Goal: Transaction & Acquisition: Subscribe to service/newsletter

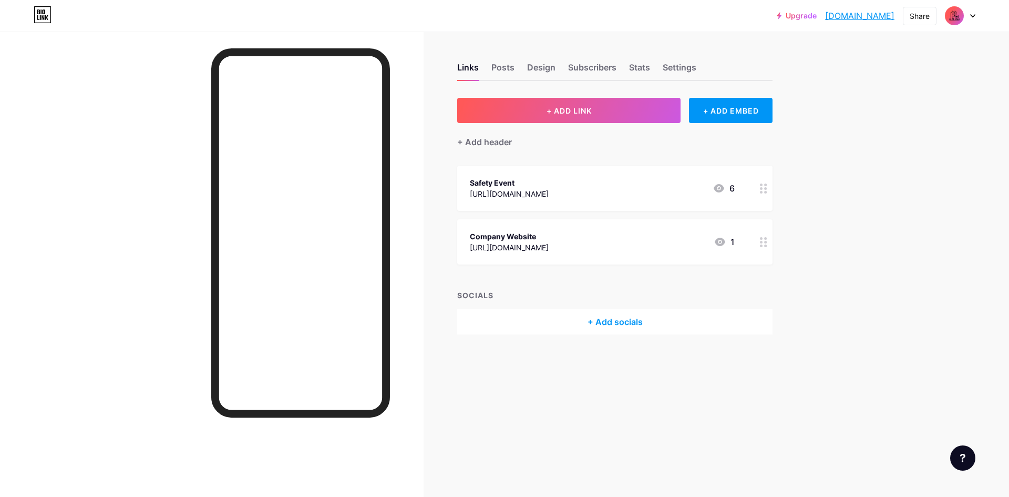
click at [962, 20] on span at bounding box center [954, 15] width 17 height 17
click at [888, 120] on link "Account settings" at bounding box center [910, 119] width 130 height 28
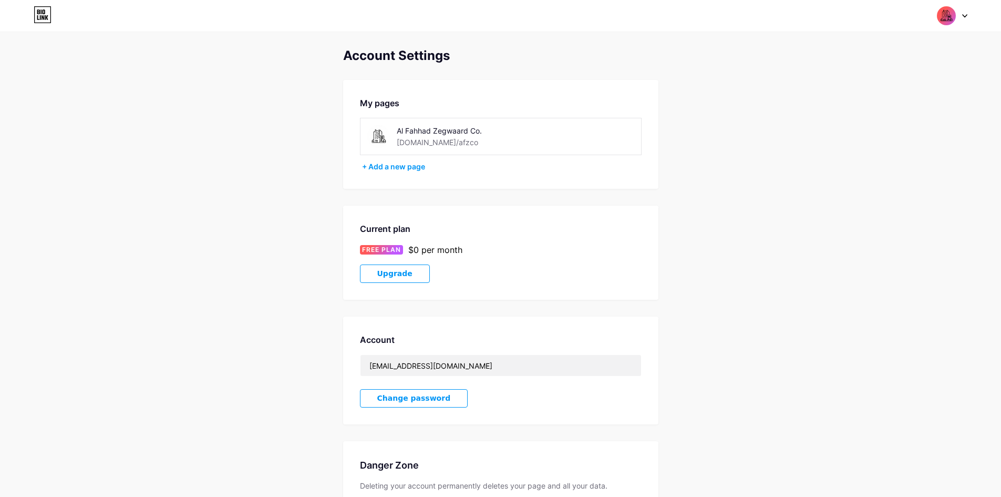
scroll to position [91, 0]
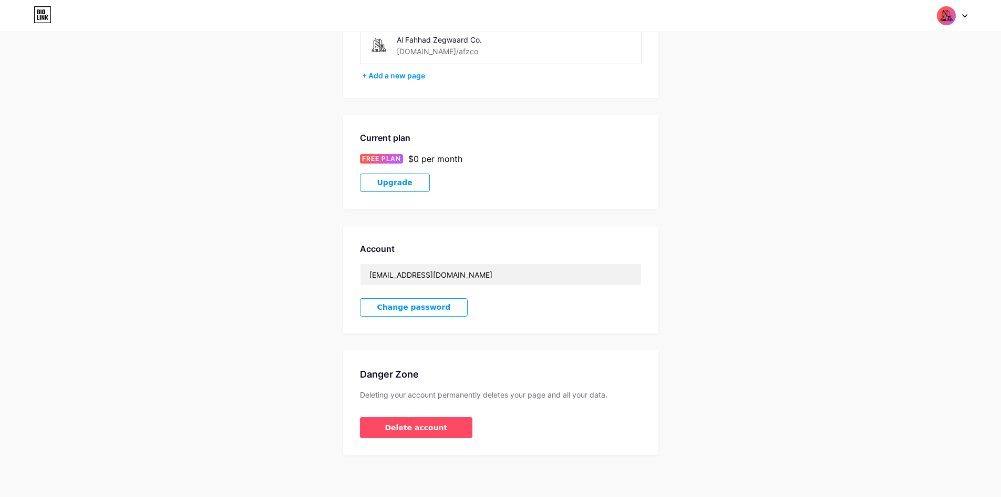
click at [429, 306] on span "Change password" at bounding box center [414, 307] width 74 height 9
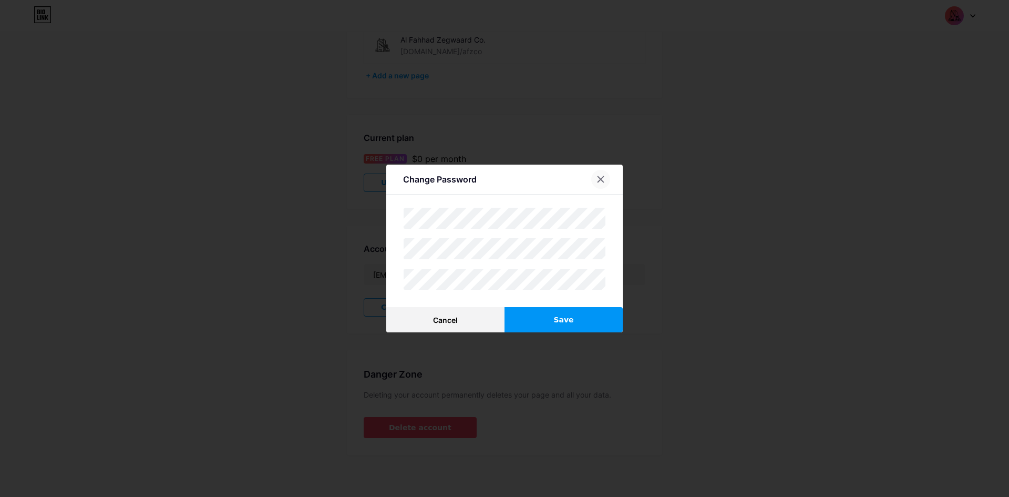
click at [601, 180] on icon at bounding box center [601, 179] width 8 height 8
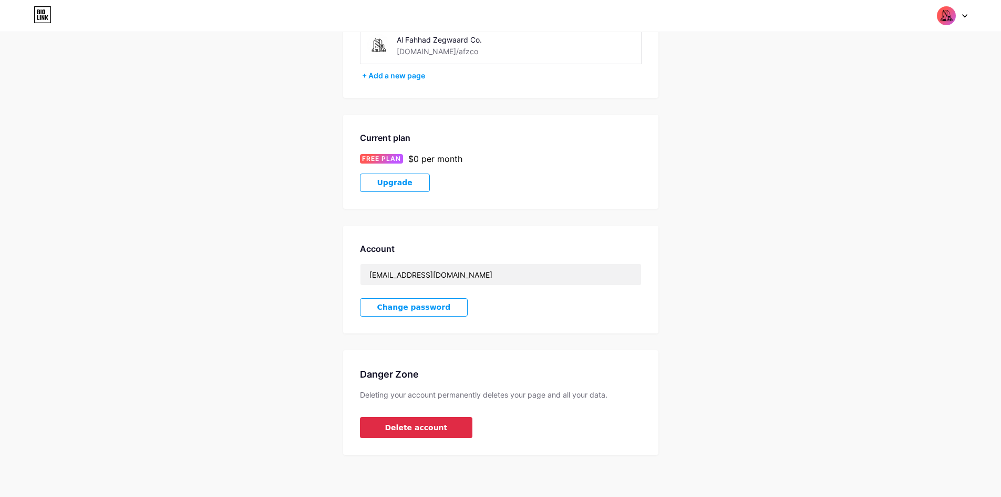
click at [434, 419] on button "Delete account" at bounding box center [416, 427] width 113 height 21
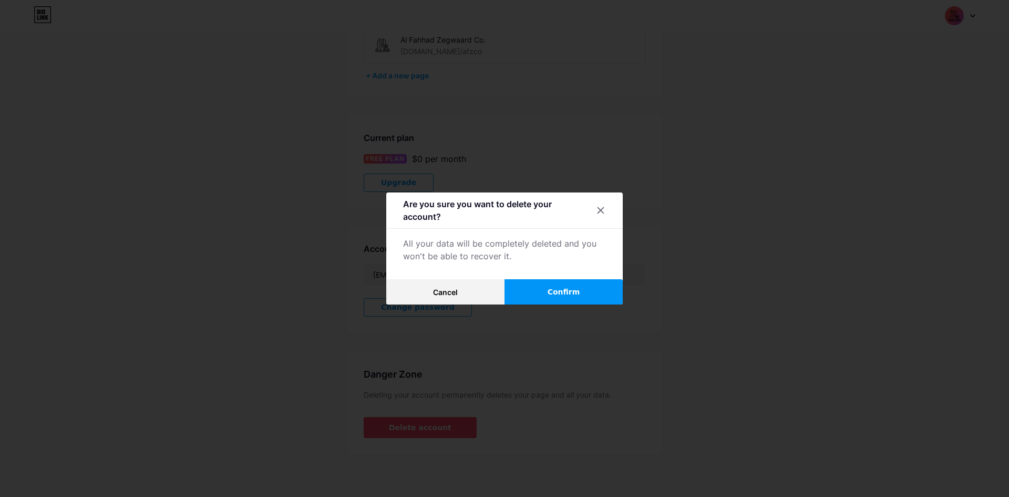
click at [535, 319] on div at bounding box center [504, 248] width 1009 height 497
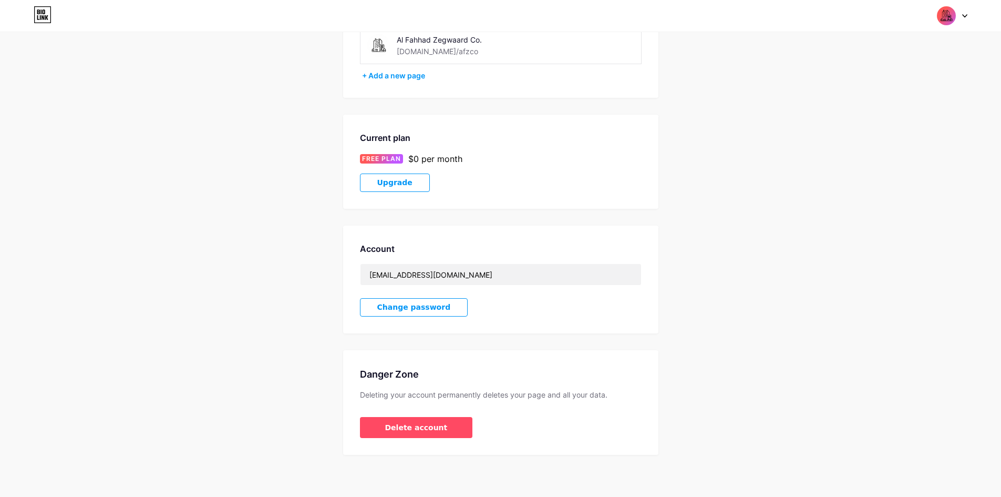
click at [406, 440] on div "Danger Zone Deleting your account permanently deletes your page and all your da…" at bounding box center [500, 402] width 315 height 105
click at [395, 423] on span "Delete account" at bounding box center [416, 427] width 63 height 11
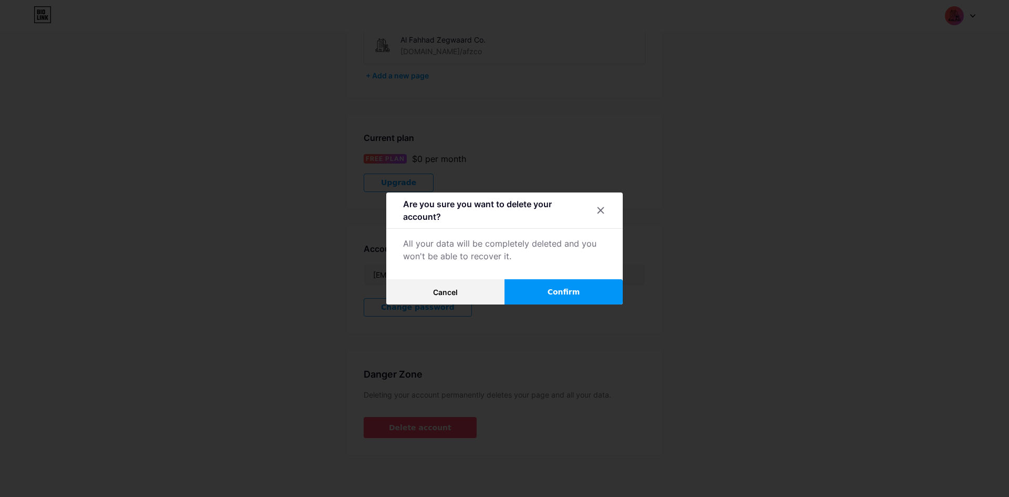
click at [556, 295] on span "Confirm" at bounding box center [564, 291] width 33 height 11
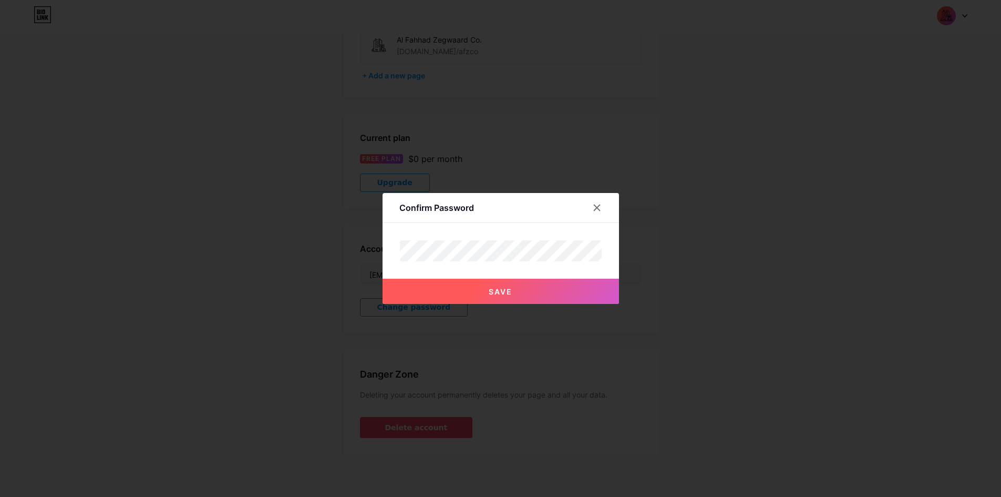
click at [469, 261] on div at bounding box center [500, 251] width 203 height 22
click at [500, 291] on span "Save" at bounding box center [501, 291] width 24 height 9
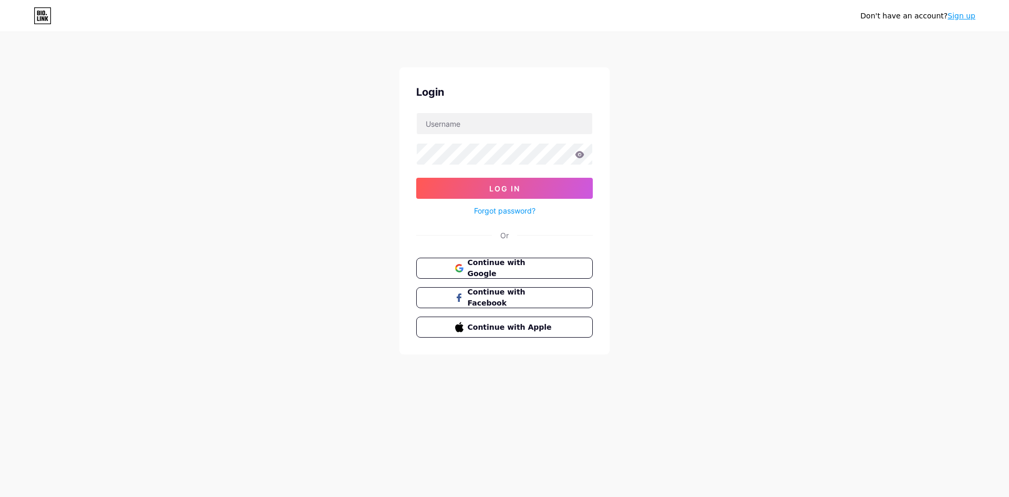
click at [961, 20] on link "Sign up" at bounding box center [962, 16] width 28 height 8
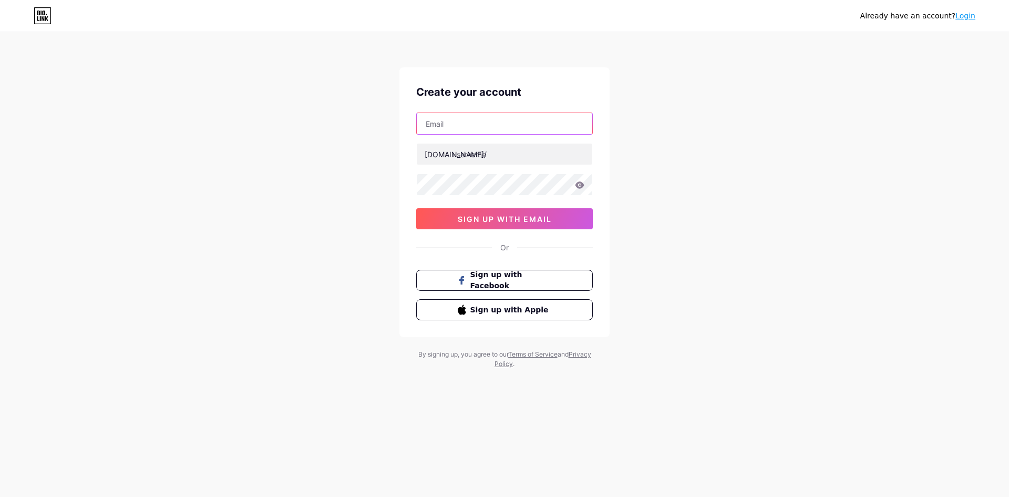
click at [480, 120] on input "text" at bounding box center [505, 123] width 176 height 21
click at [453, 147] on input "text" at bounding box center [505, 153] width 176 height 21
type input "afzco"
click at [444, 124] on input "text" at bounding box center [505, 123] width 176 height 21
type input "[EMAIL_ADDRESS][DOMAIN_NAME]"
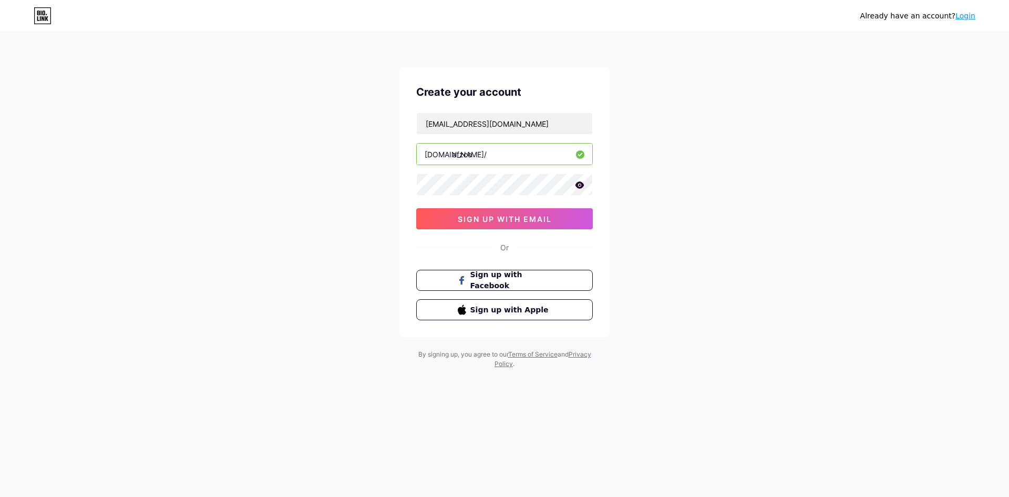
click at [580, 184] on icon at bounding box center [580, 184] width 9 height 7
click at [580, 184] on icon at bounding box center [579, 185] width 9 height 7
click at [519, 220] on span "sign up with email" at bounding box center [505, 218] width 94 height 9
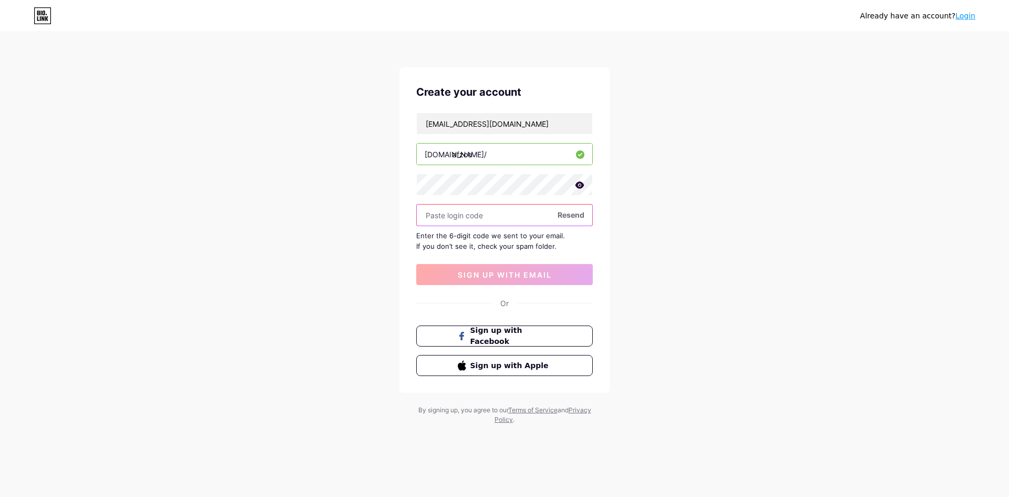
paste input "189585"
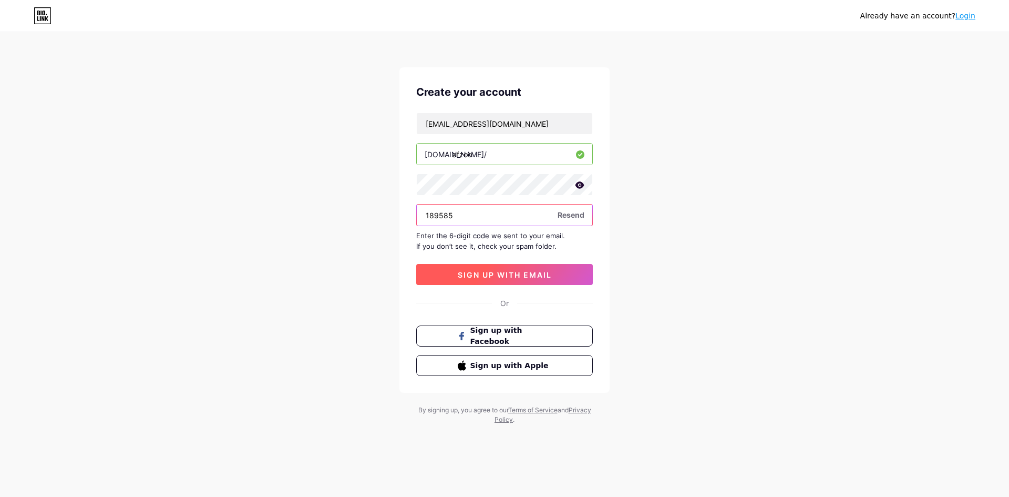
type input "189585"
click at [506, 276] on span "sign up with email" at bounding box center [505, 274] width 94 height 9
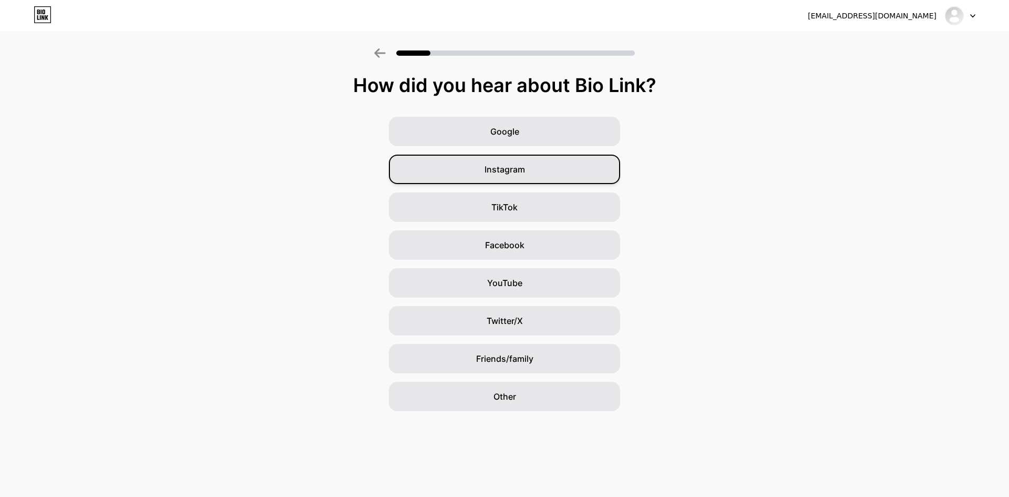
click at [514, 162] on div "Instagram" at bounding box center [504, 169] width 231 height 29
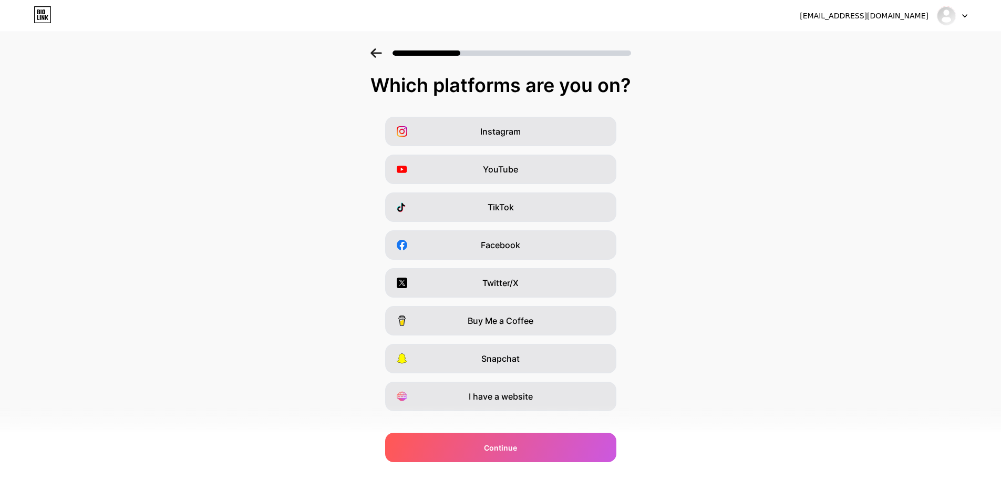
click at [520, 417] on div "Which platforms are you on? Instagram YouTube TikTok Facebook Twitter/X Buy Me …" at bounding box center [500, 269] width 1001 height 389
click at [501, 401] on span "I have a website" at bounding box center [501, 396] width 64 height 13
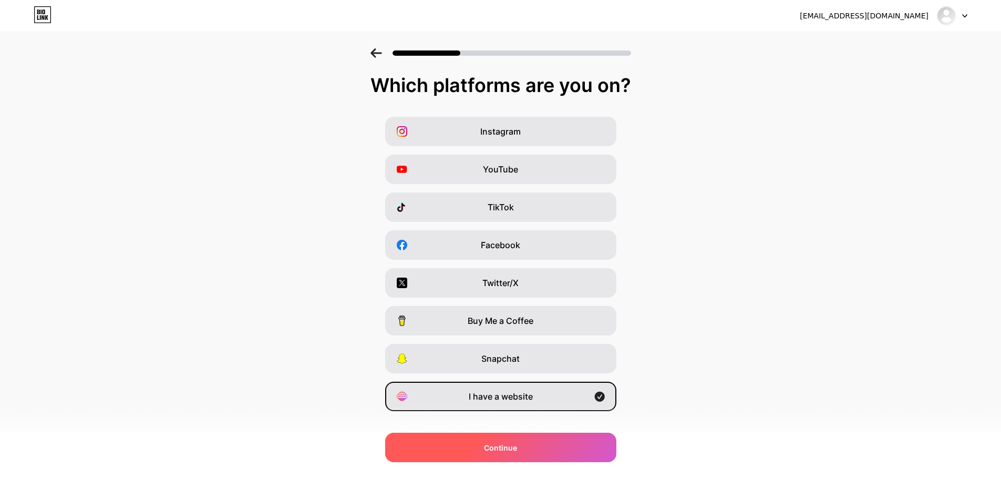
click at [532, 451] on div "Continue" at bounding box center [500, 447] width 231 height 29
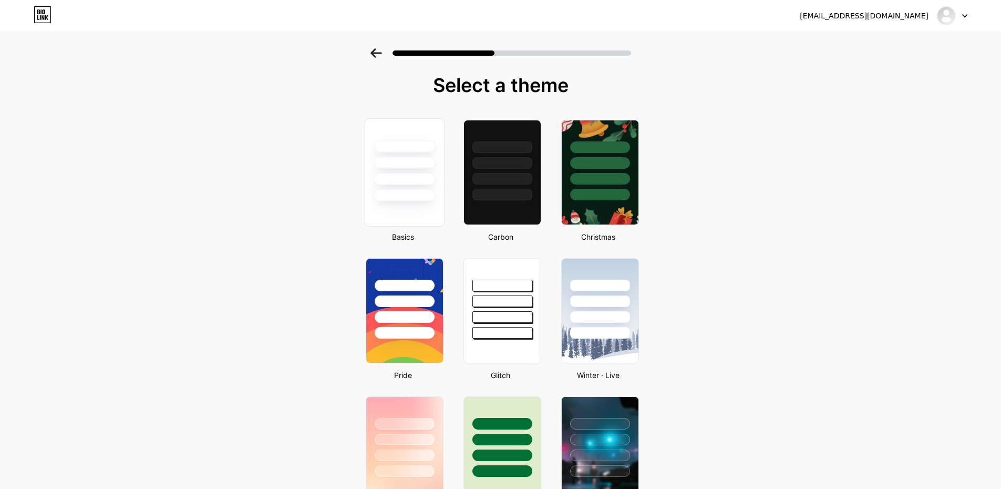
click at [415, 184] on div at bounding box center [404, 179] width 61 height 12
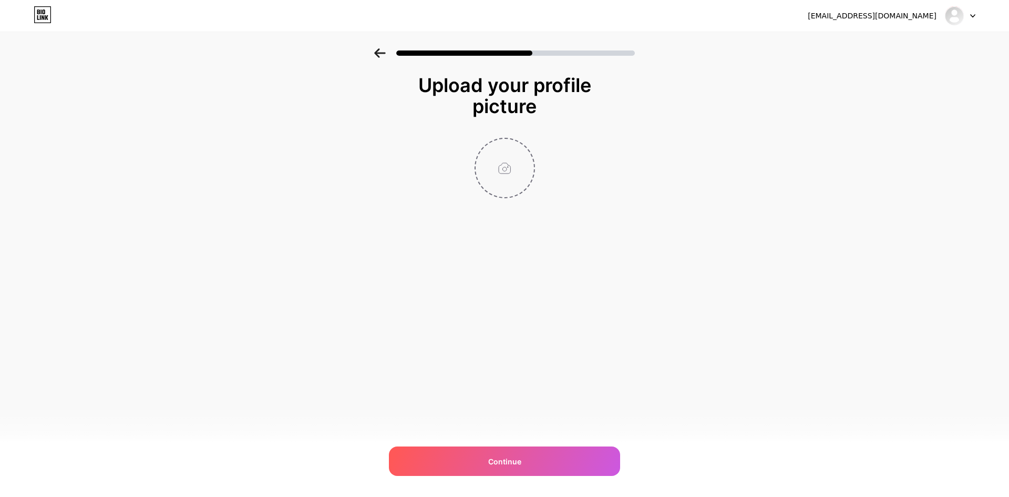
click at [519, 171] on input "file" at bounding box center [505, 168] width 58 height 58
type input "C:\fakepath\workplace.png"
click at [529, 145] on icon at bounding box center [529, 145] width 4 height 4
click at [512, 163] on input "file" at bounding box center [505, 168] width 58 height 58
type input "C:\fakepath\office-building.png"
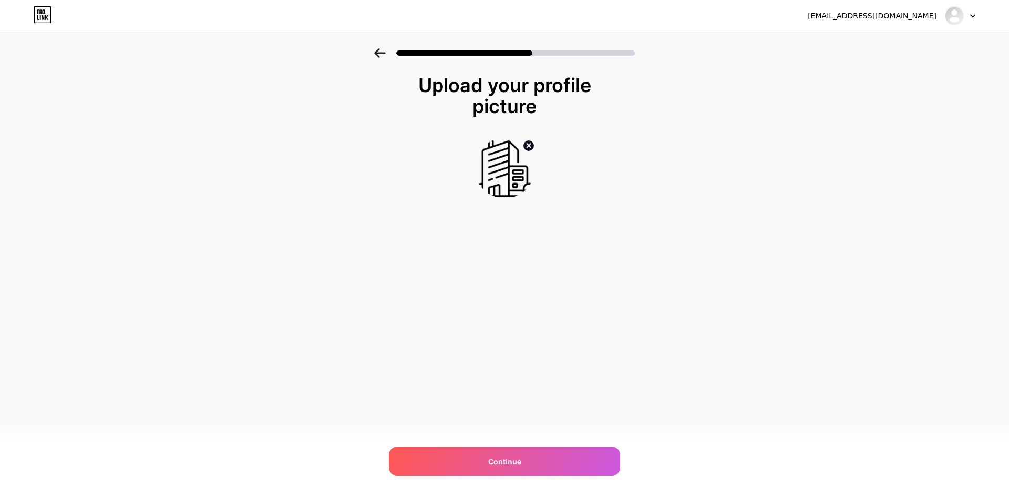
click at [529, 143] on circle at bounding box center [529, 146] width 12 height 12
click at [517, 158] on input "file" at bounding box center [505, 168] width 58 height 58
type input "C:\fakepath\10001.jpg"
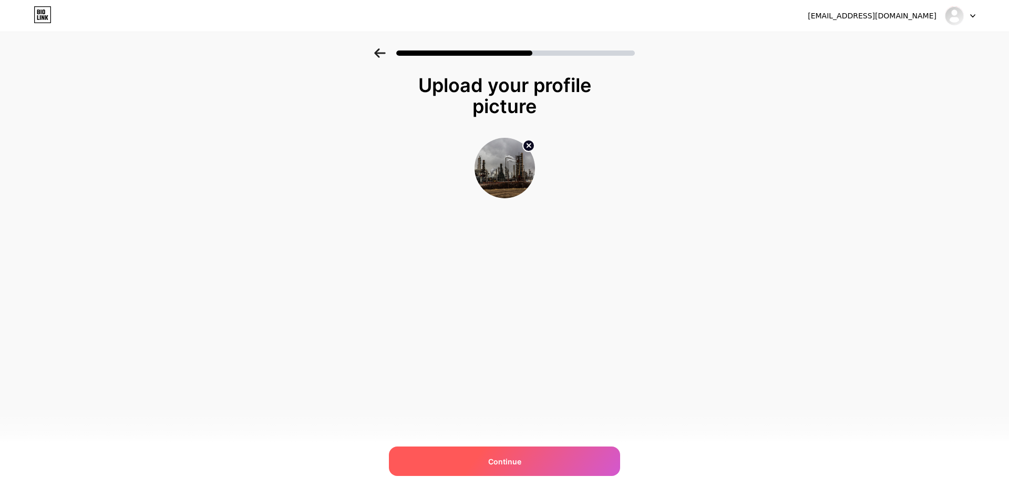
click at [518, 453] on div "Continue" at bounding box center [504, 460] width 231 height 29
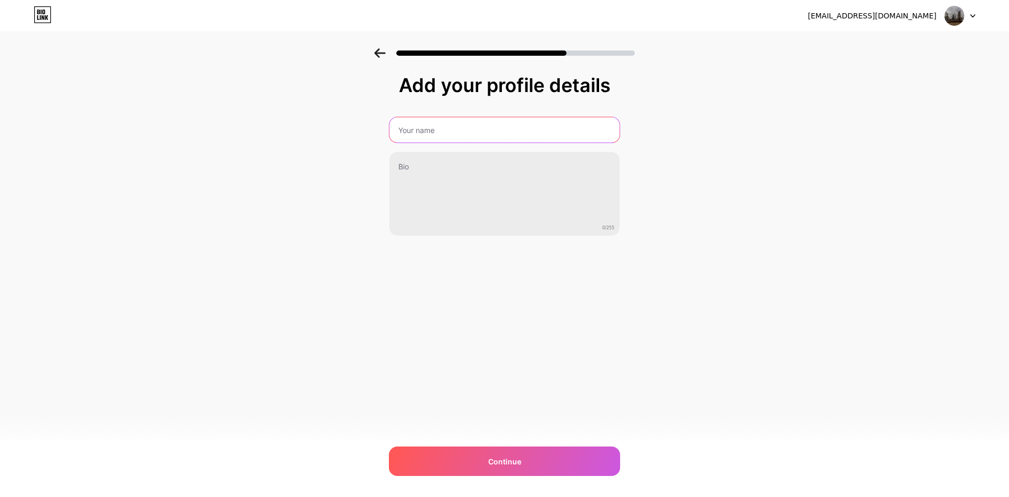
click at [447, 133] on input "text" at bounding box center [504, 129] width 230 height 25
click at [418, 129] on input "text" at bounding box center [504, 129] width 232 height 25
type input "Al Fahhad Zegwaard Co."
click at [655, 178] on div "Add your profile details Al Fahhad Zegwaard Co. 0/255 Continue Error" at bounding box center [504, 168] width 1009 height 240
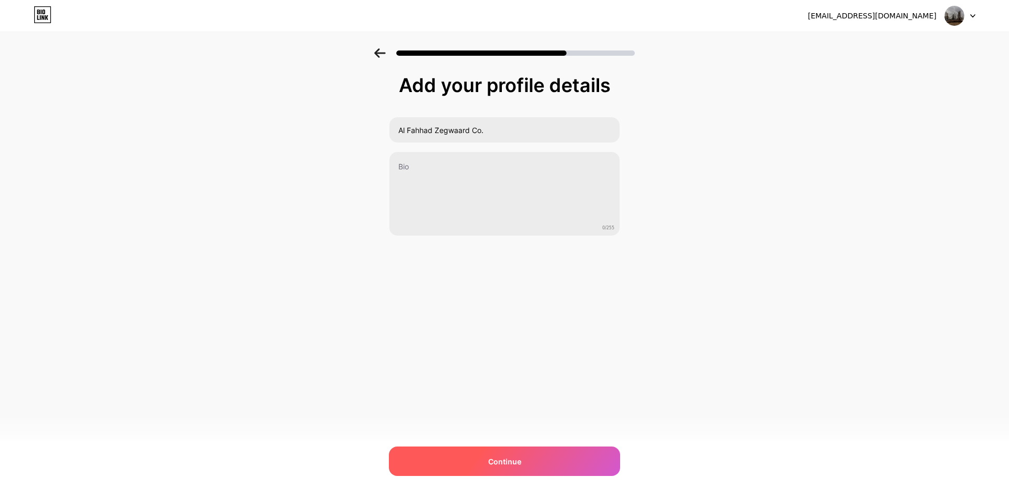
click at [528, 459] on div "Continue" at bounding box center [504, 460] width 231 height 29
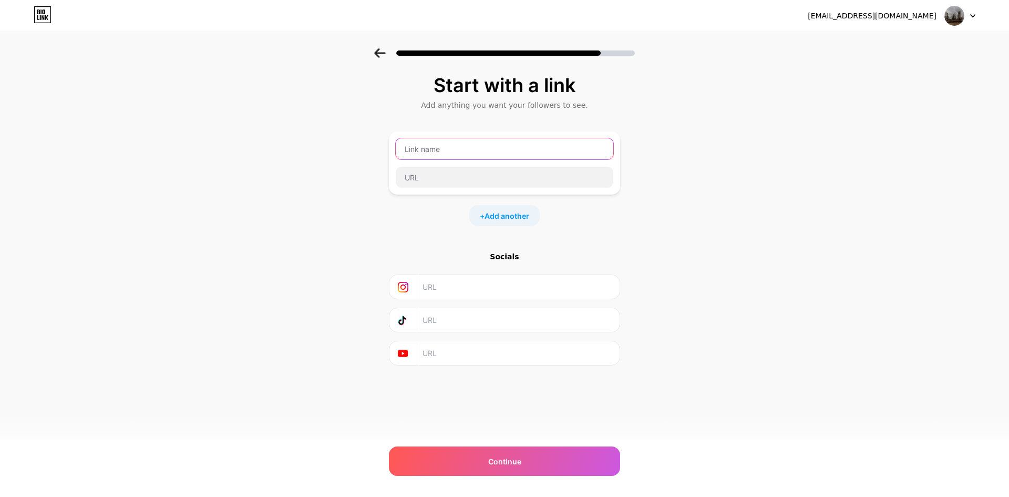
click at [462, 148] on input "text" at bounding box center [505, 148] width 218 height 21
type input "Website"
click at [426, 178] on input "text" at bounding box center [505, 177] width 218 height 21
type input "afzco.com"
click at [422, 243] on div "Start with a link Add anything you want your followers to see. Website afzco.co…" at bounding box center [504, 220] width 231 height 291
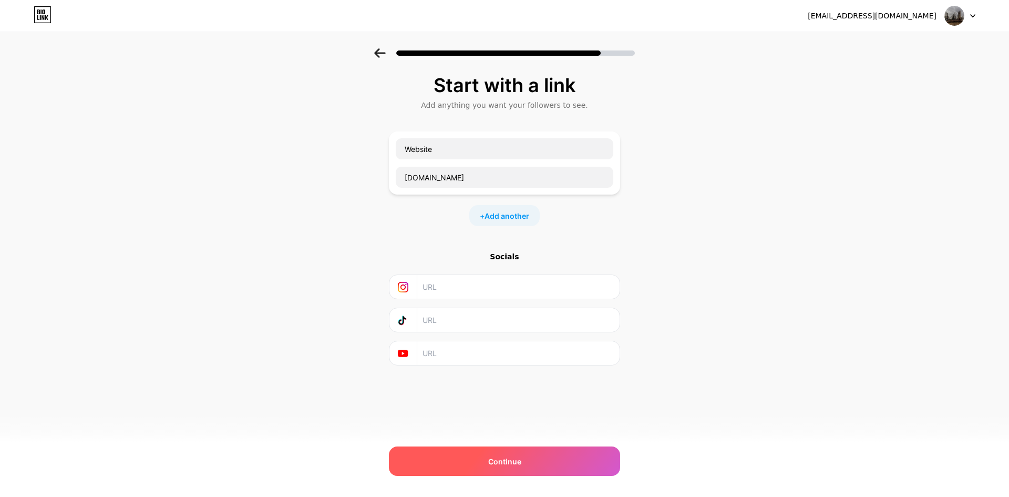
click at [516, 459] on span "Continue" at bounding box center [504, 461] width 33 height 11
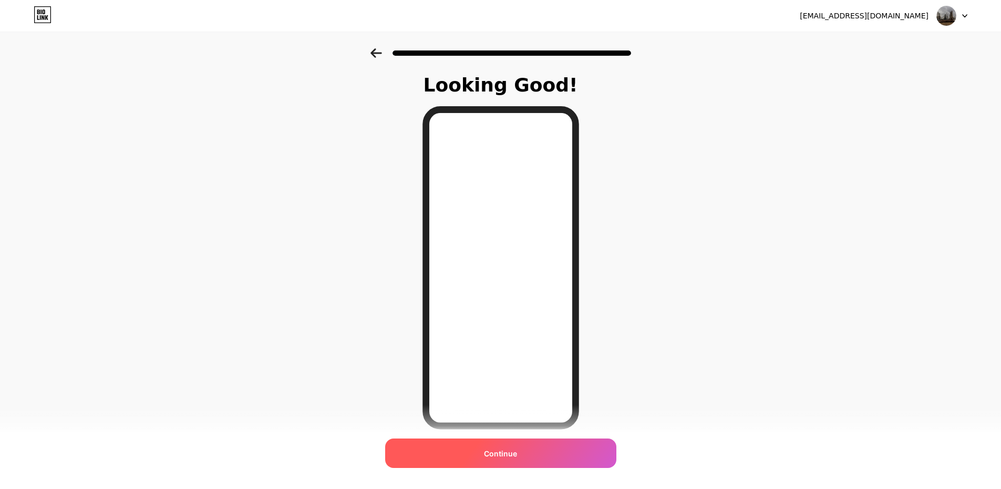
click at [494, 453] on span "Continue" at bounding box center [500, 453] width 33 height 11
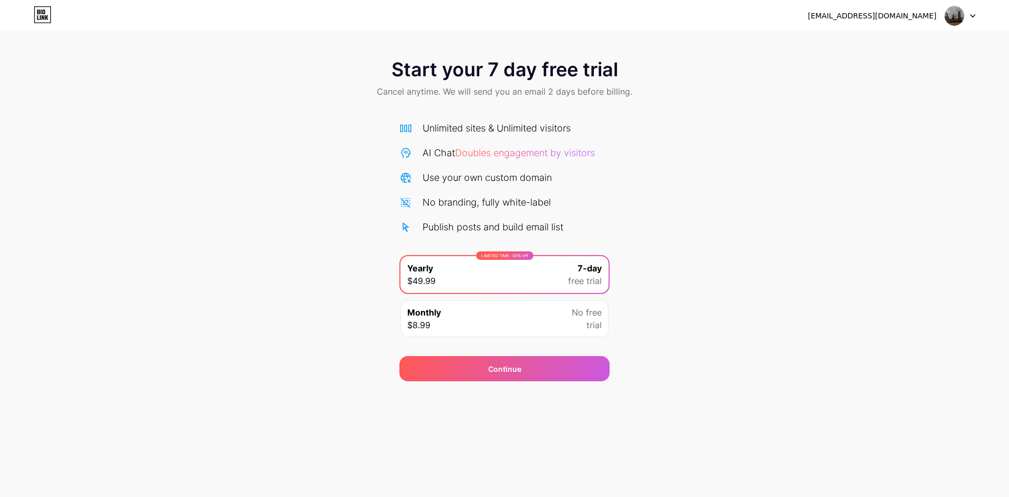
click at [517, 323] on div "Monthly $8.99 No free trial" at bounding box center [505, 318] width 208 height 37
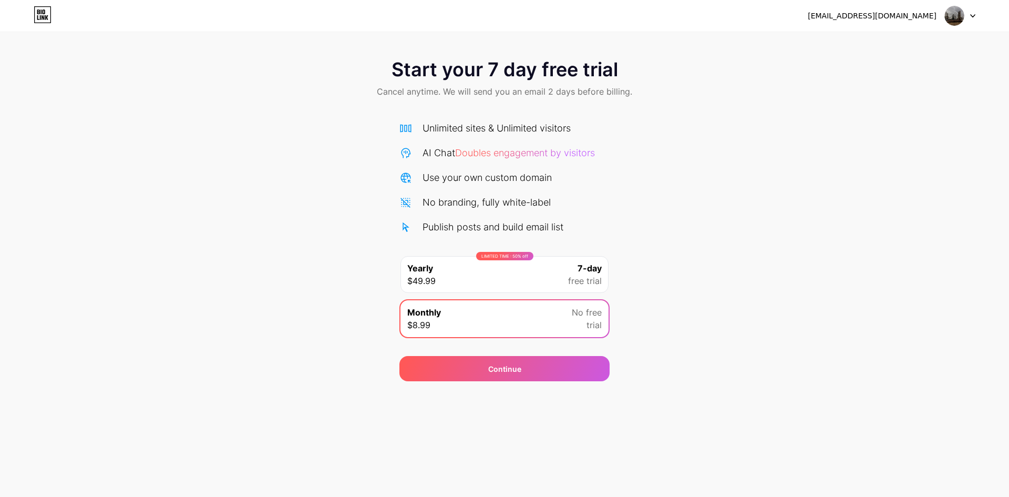
click at [578, 281] on span "free trial" at bounding box center [585, 280] width 34 height 13
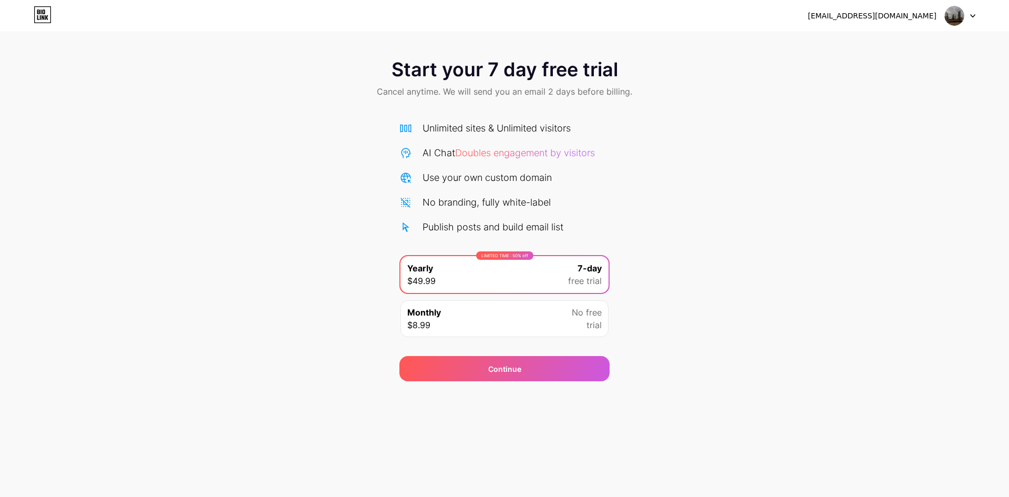
click at [550, 316] on div "Monthly $8.99 No free trial" at bounding box center [505, 318] width 208 height 37
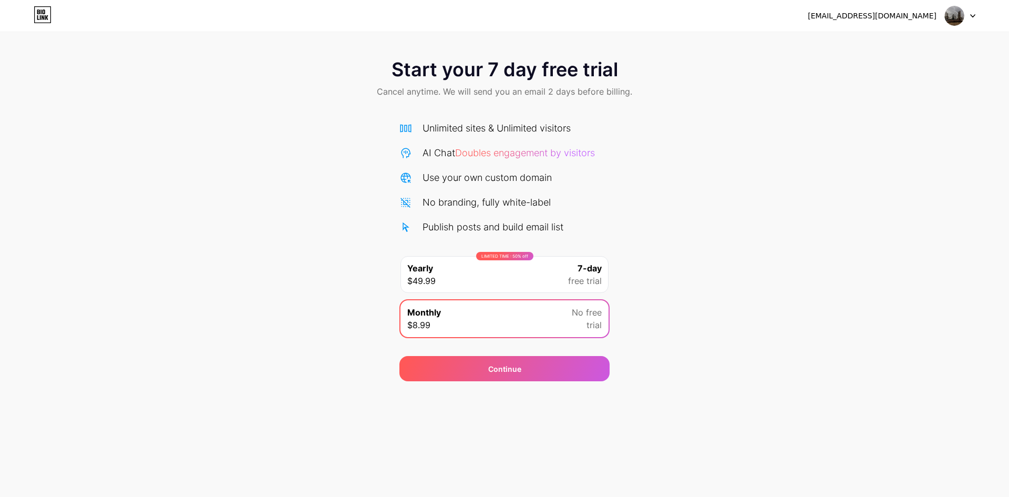
click at [545, 319] on div "Monthly $8.99 No free trial" at bounding box center [505, 318] width 208 height 37
click at [650, 148] on div "Start your 7 day free trial Cancel anytime. We will send you an email 2 days be…" at bounding box center [504, 214] width 1009 height 333
click at [914, 15] on div "it@afzco.com" at bounding box center [872, 16] width 129 height 11
click at [974, 18] on div at bounding box center [960, 15] width 30 height 19
click at [694, 131] on div "Start your 7 day free trial Cancel anytime. We will send you an email 2 days be…" at bounding box center [504, 214] width 1009 height 333
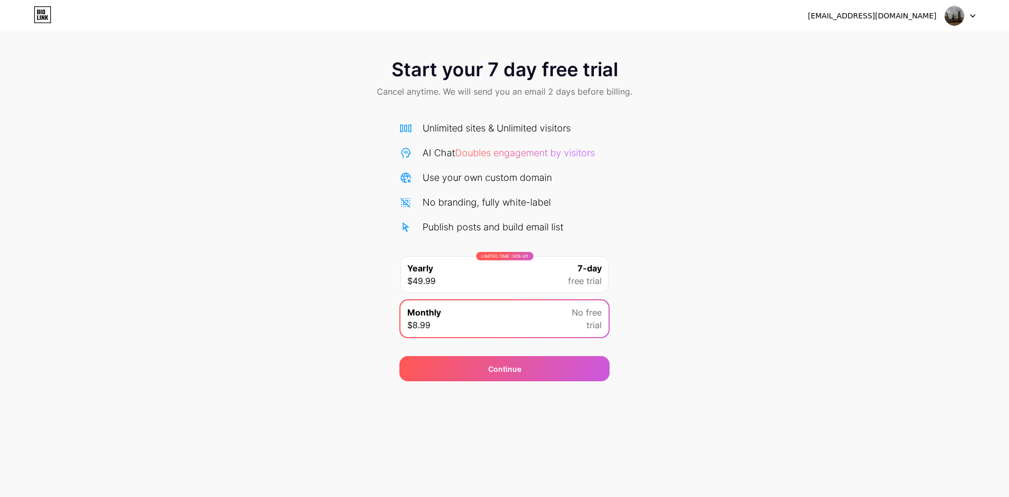
click at [40, 14] on icon at bounding box center [43, 14] width 18 height 17
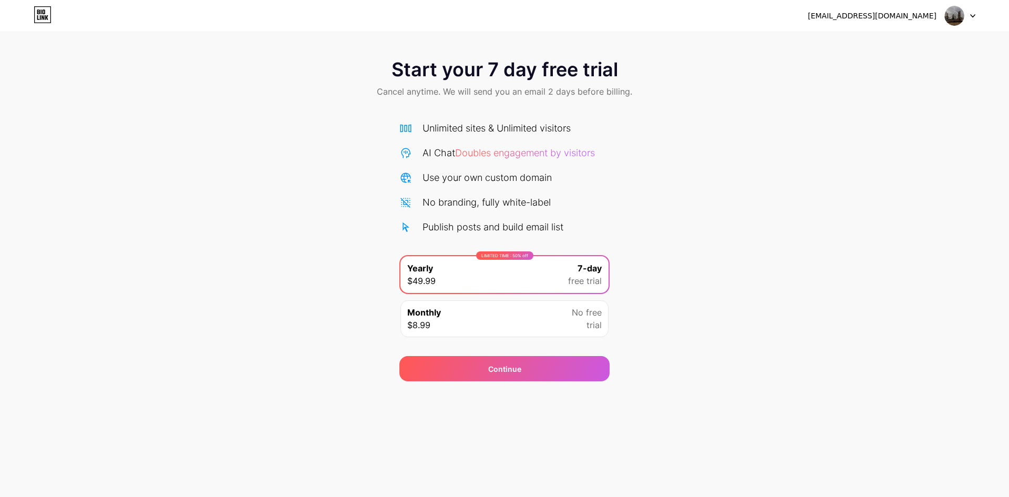
click at [499, 329] on div "Monthly $8.99 No free trial" at bounding box center [505, 318] width 208 height 37
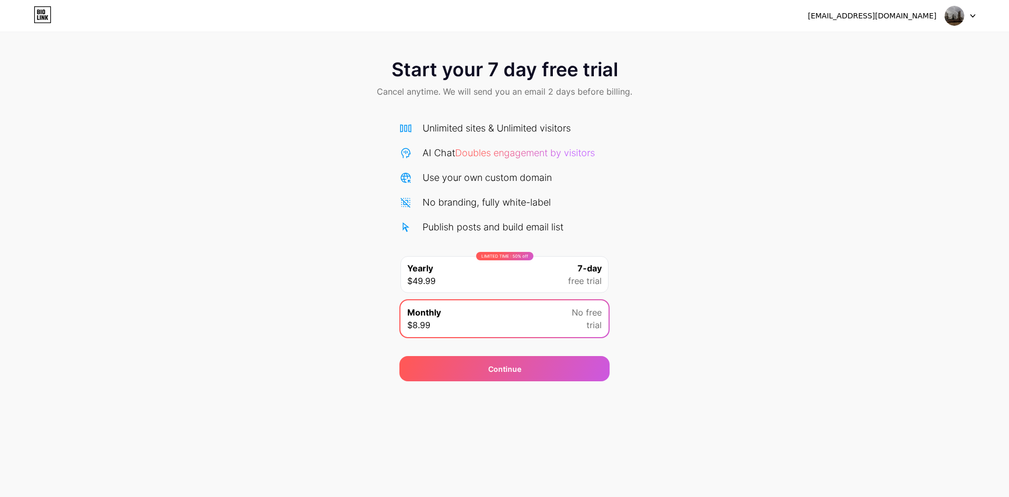
click at [461, 261] on div "LIMITED TIME : 50% off Yearly $49.99 7-day free trial" at bounding box center [505, 274] width 208 height 37
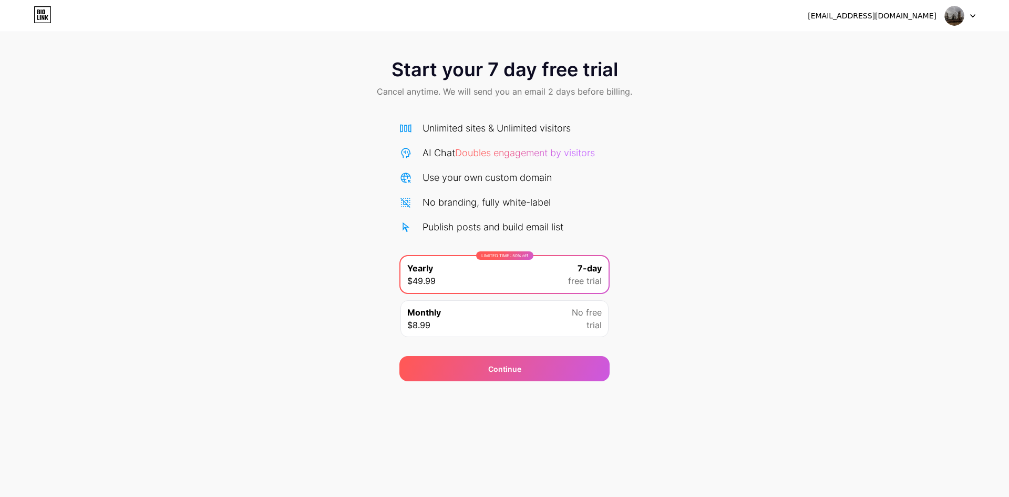
click at [526, 315] on div "Monthly $8.99 No free trial" at bounding box center [505, 318] width 208 height 37
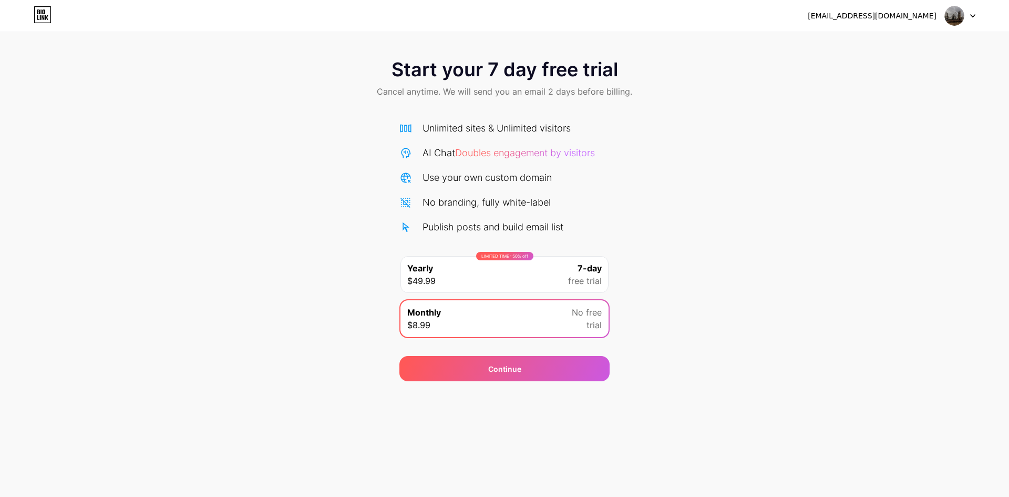
click at [548, 276] on div "LIMITED TIME : 50% off Yearly $49.99 7-day free trial" at bounding box center [505, 274] width 208 height 37
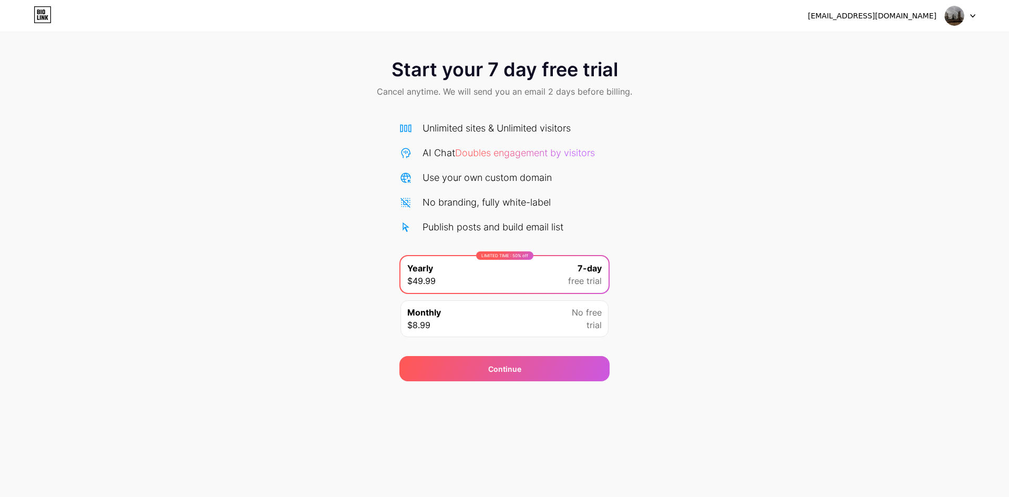
click at [529, 304] on div "Monthly $8.99 No free trial" at bounding box center [505, 318] width 208 height 37
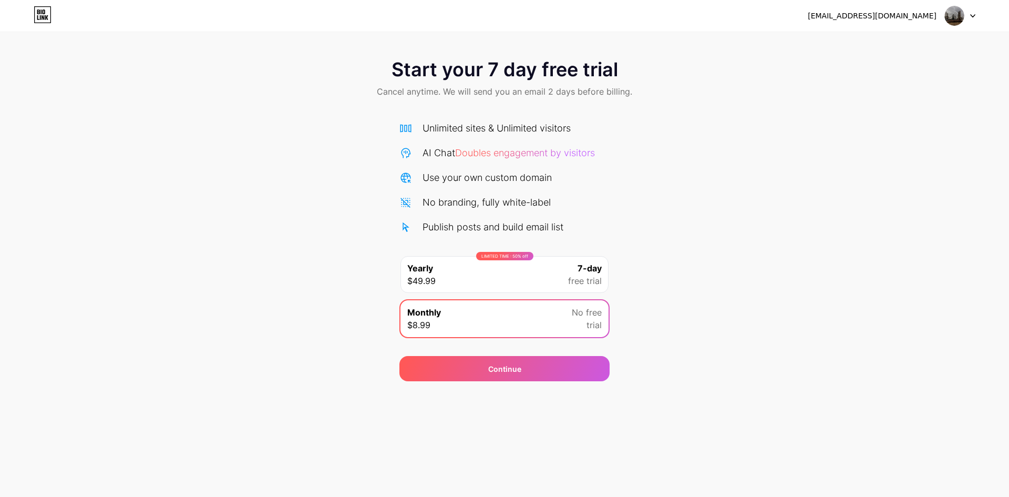
click at [527, 273] on div "LIMITED TIME : 50% off Yearly $49.99 7-day free trial" at bounding box center [505, 274] width 208 height 37
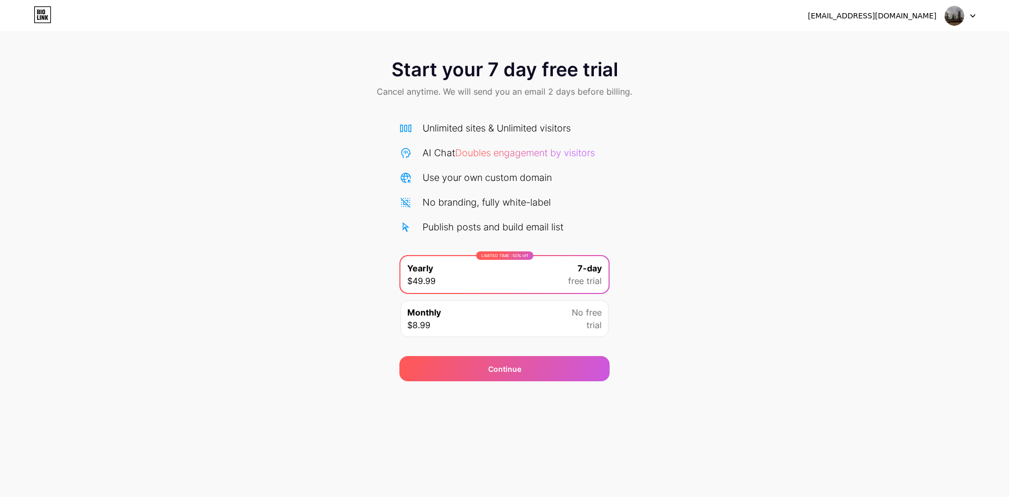
click at [525, 307] on div "Monthly $8.99 No free trial" at bounding box center [505, 318] width 208 height 37
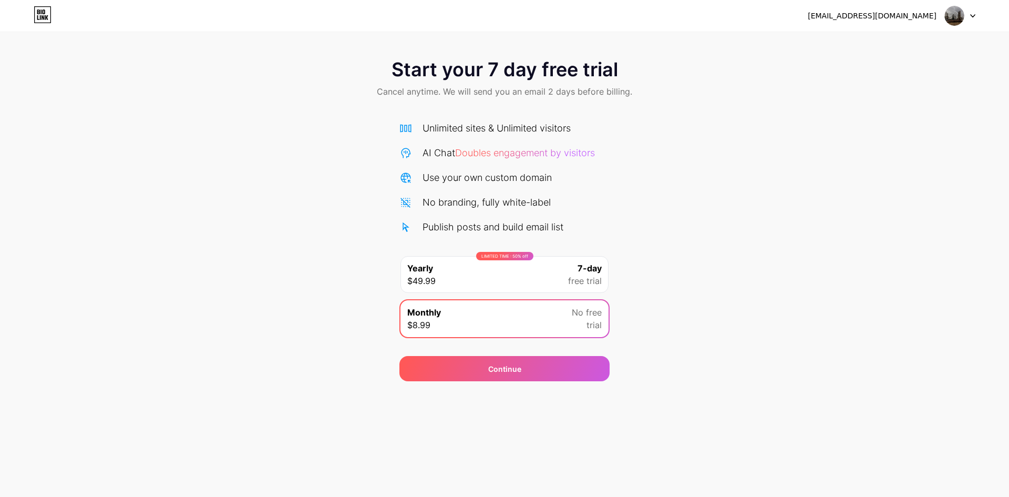
click at [539, 279] on div "LIMITED TIME : 50% off Yearly $49.99 7-day free trial" at bounding box center [505, 274] width 208 height 37
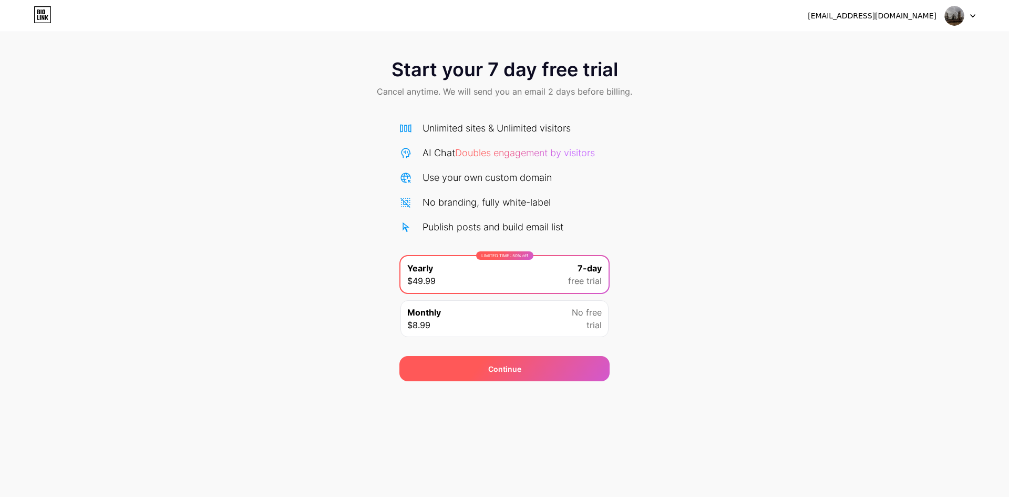
click at [533, 367] on div "Continue" at bounding box center [504, 368] width 210 height 25
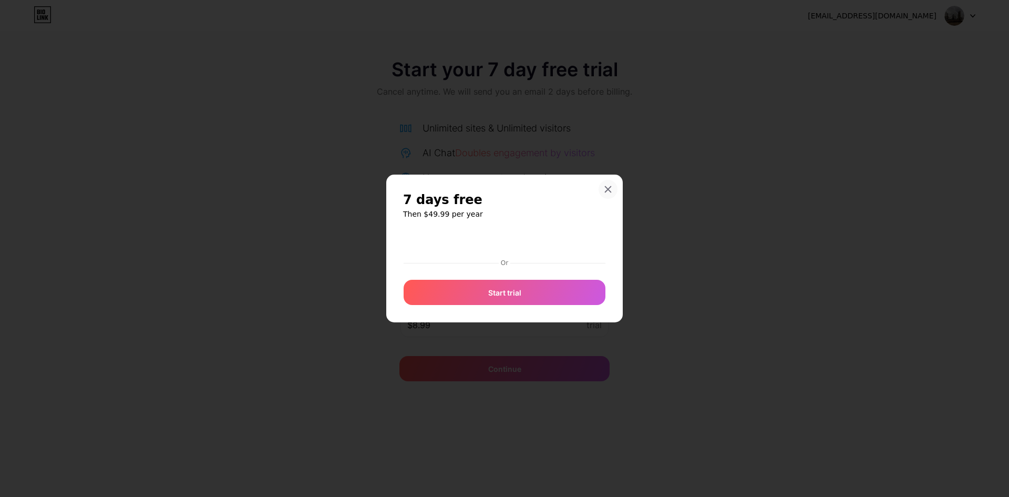
click at [608, 186] on icon at bounding box center [608, 189] width 8 height 8
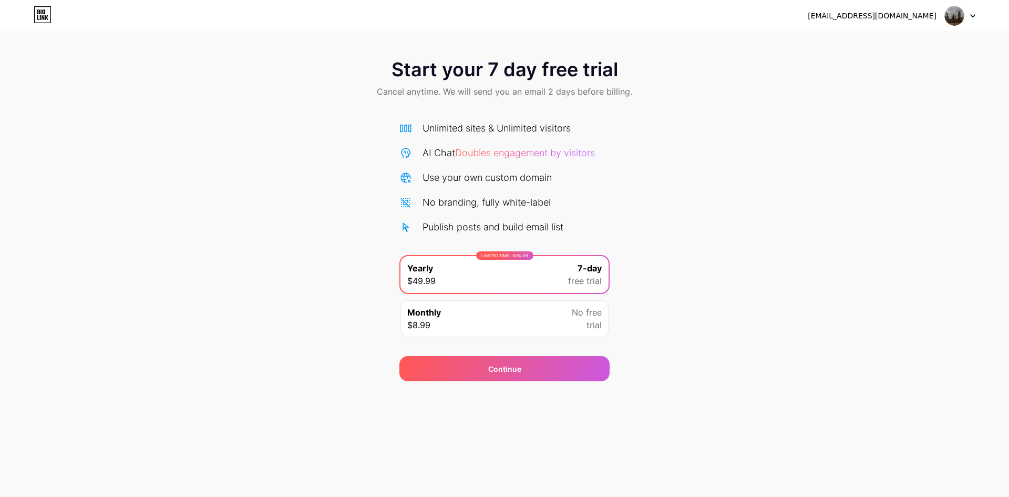
click at [519, 311] on div "Monthly $8.99 No free trial" at bounding box center [505, 318] width 208 height 37
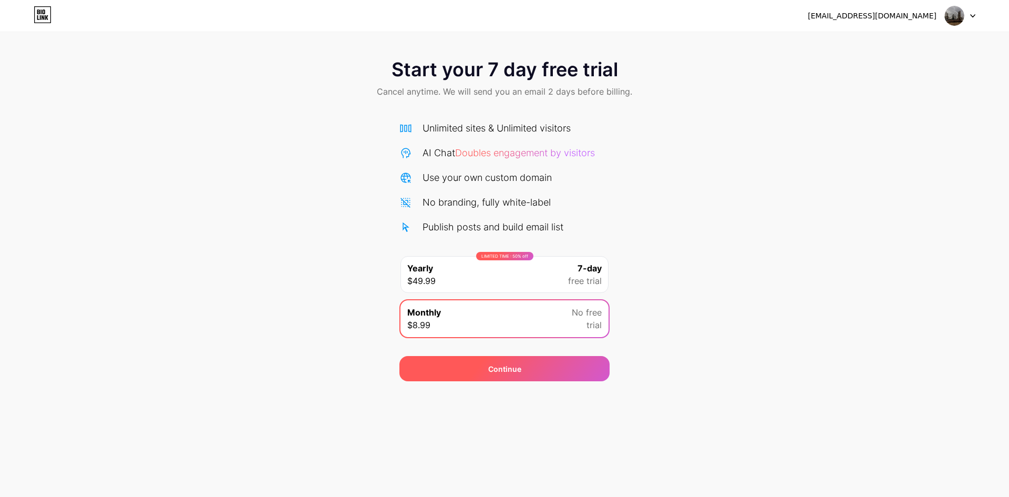
click at [517, 370] on div "Continue" at bounding box center [504, 368] width 33 height 11
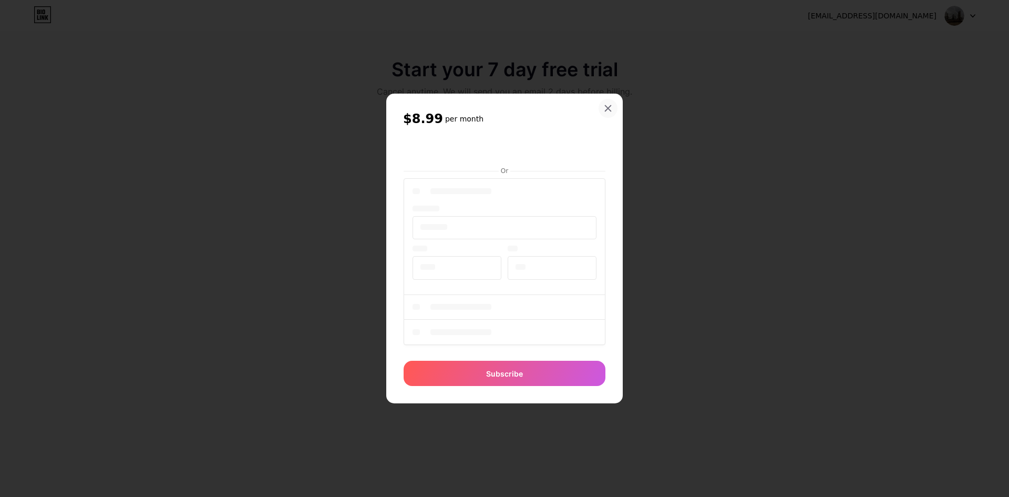
click at [608, 106] on icon at bounding box center [608, 108] width 8 height 8
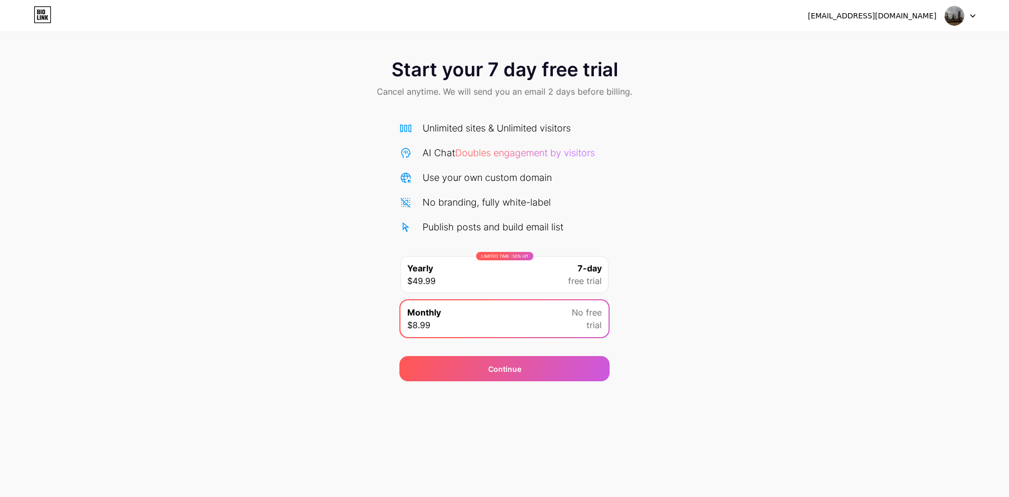
click at [504, 269] on div "LIMITED TIME : 50% off Yearly $49.99 7-day free trial" at bounding box center [505, 274] width 208 height 37
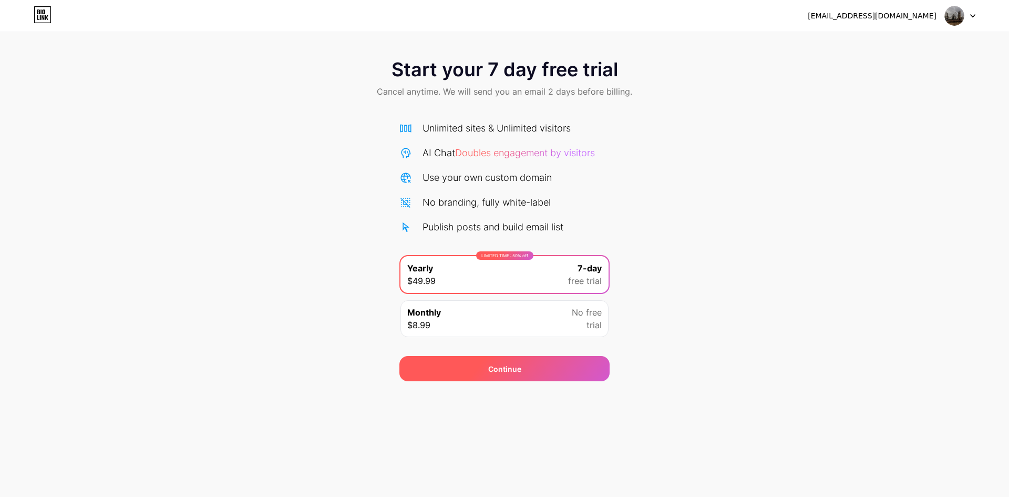
click at [508, 364] on div "Continue" at bounding box center [504, 368] width 33 height 11
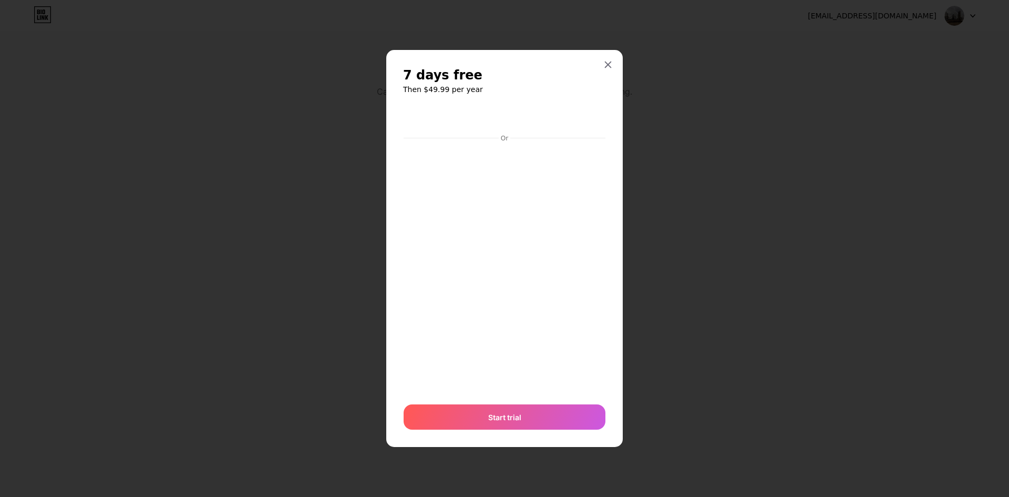
click at [609, 104] on div "7 days free Then $49.99 per year Or Start trial" at bounding box center [504, 248] width 237 height 397
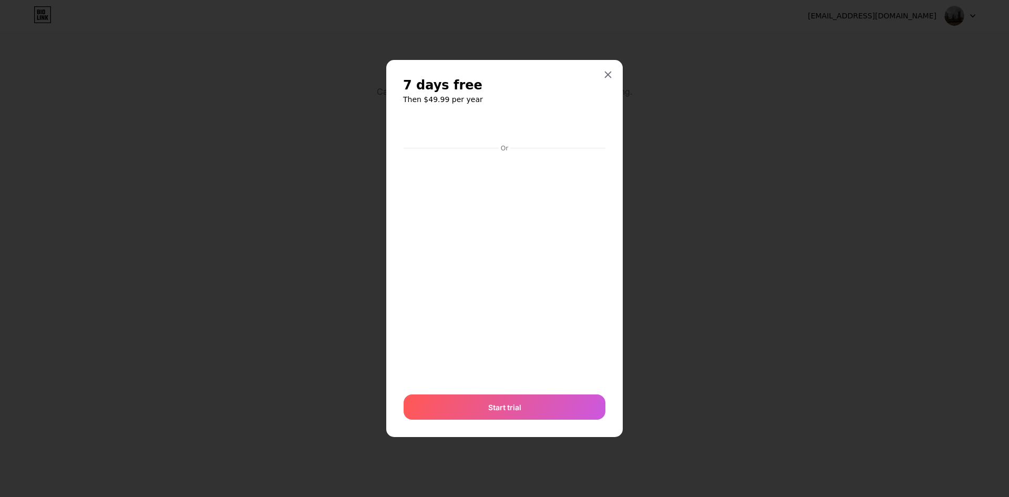
click at [673, 259] on div at bounding box center [504, 248] width 1009 height 497
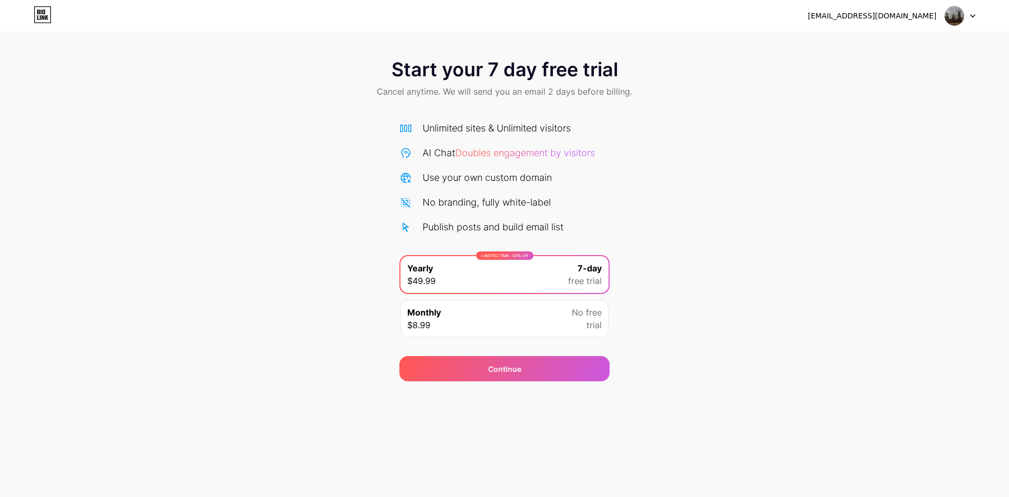
click at [966, 15] on div at bounding box center [960, 15] width 30 height 19
click at [736, 169] on div "Start your 7 day free trial Cancel anytime. We will send you an email 2 days be…" at bounding box center [504, 214] width 1009 height 333
click at [462, 309] on div "Monthly $8.99 No free trial" at bounding box center [505, 318] width 208 height 37
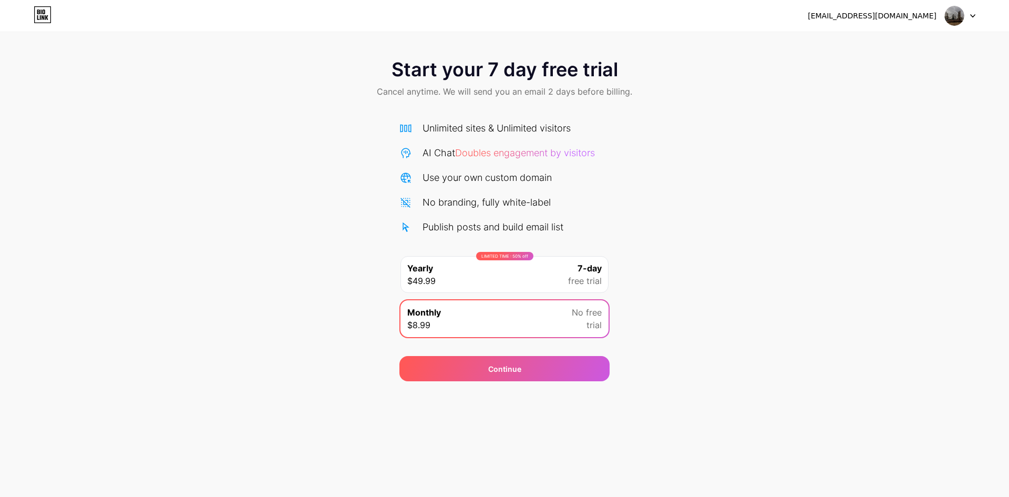
click at [505, 271] on div "LIMITED TIME : 50% off Yearly $49.99 7-day free trial" at bounding box center [505, 274] width 208 height 37
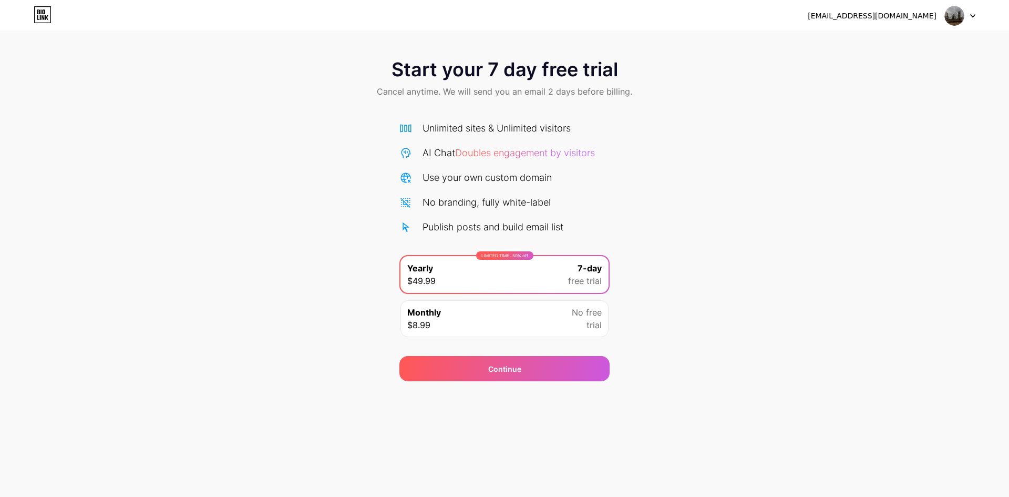
click at [498, 149] on span "Doubles engagement by visitors" at bounding box center [525, 152] width 140 height 11
click at [423, 89] on span "Cancel anytime. We will send you an email 2 days before billing." at bounding box center [504, 91] width 255 height 13
click at [283, 136] on div "Start your 7 day free trial Cancel anytime. We will send you an email 2 days be…" at bounding box center [504, 214] width 1009 height 333
click at [503, 321] on div "Monthly $8.99 No free trial" at bounding box center [505, 318] width 208 height 37
click at [517, 313] on div "Monthly $8.99 No free trial" at bounding box center [505, 318] width 208 height 37
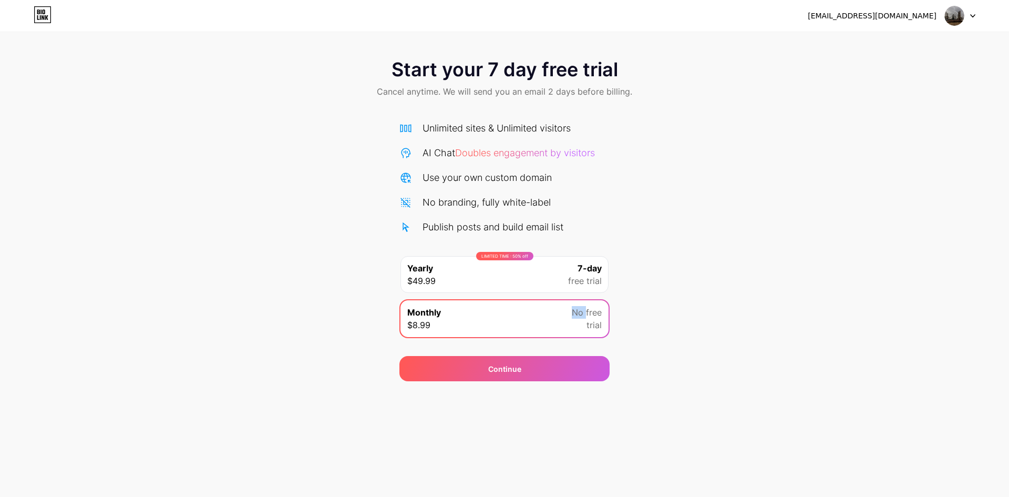
click at [517, 313] on div "Monthly $8.99 No free trial" at bounding box center [505, 318] width 208 height 37
click at [698, 325] on div "Start your 7 day free trial Cancel anytime. We will send you an email 2 days be…" at bounding box center [504, 214] width 1009 height 333
click at [553, 268] on div "LIMITED TIME : 50% off Yearly $49.99 7-day free trial" at bounding box center [505, 274] width 208 height 37
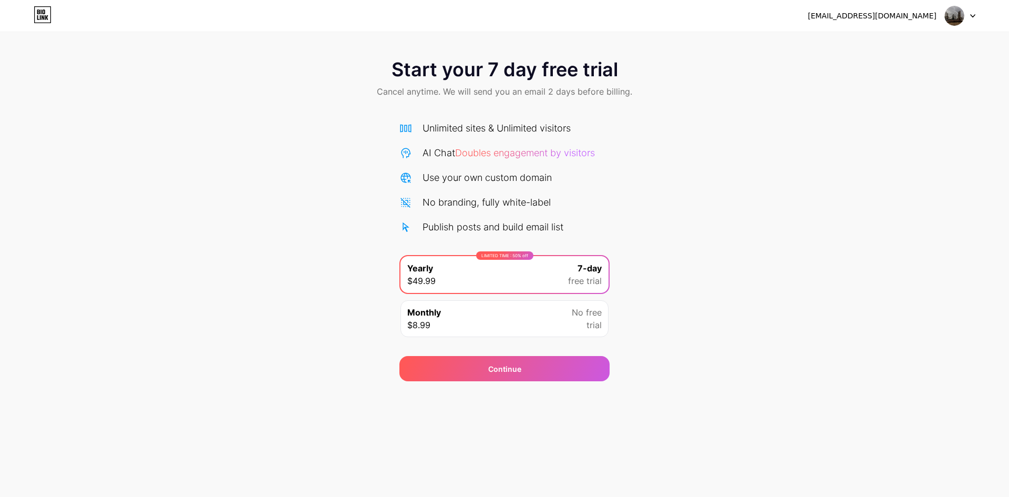
click at [501, 319] on div "Monthly $8.99 No free trial" at bounding box center [505, 318] width 208 height 37
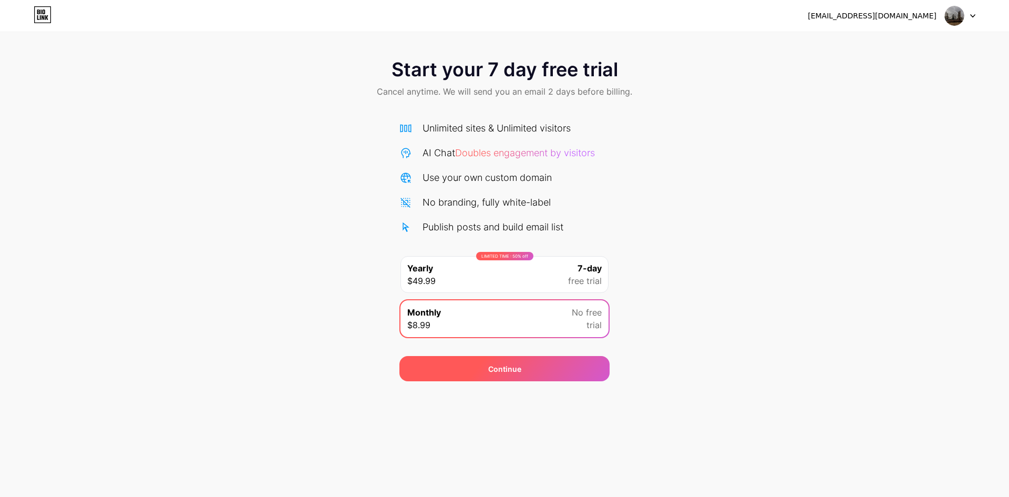
click at [534, 368] on div "Continue" at bounding box center [504, 368] width 210 height 25
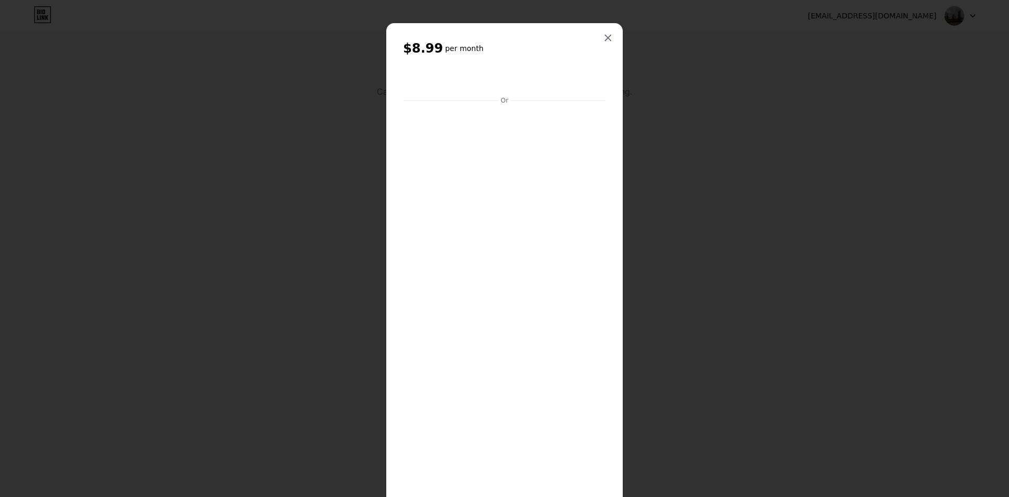
scroll to position [78, 0]
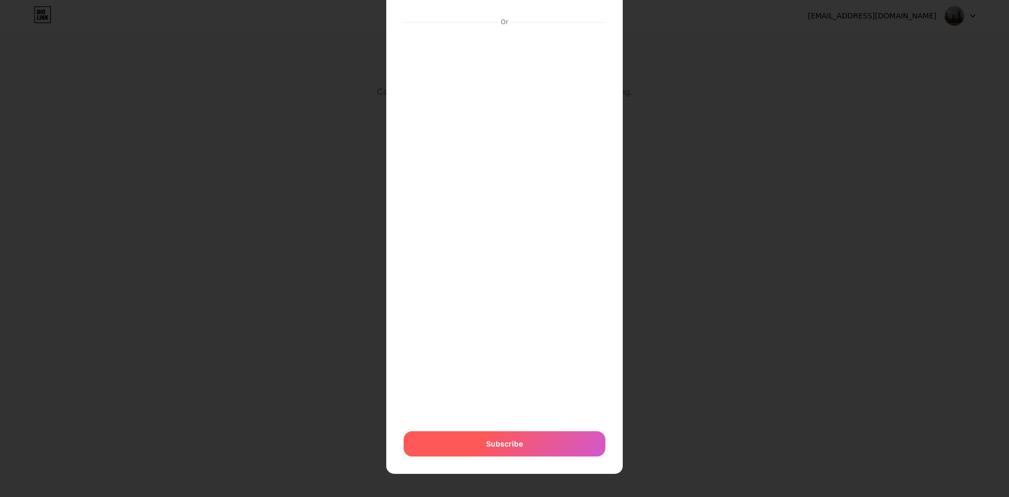
click at [510, 439] on span "Subscribe" at bounding box center [504, 443] width 37 height 11
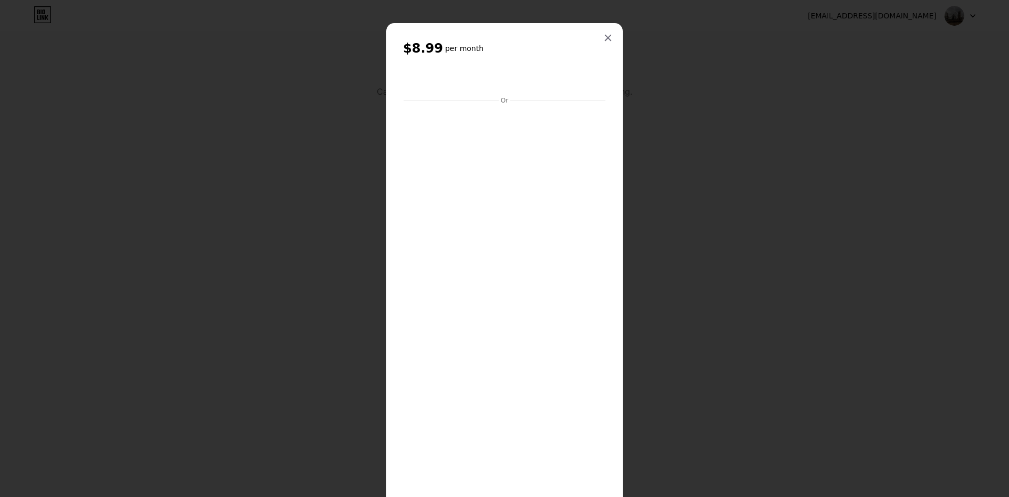
scroll to position [92, 0]
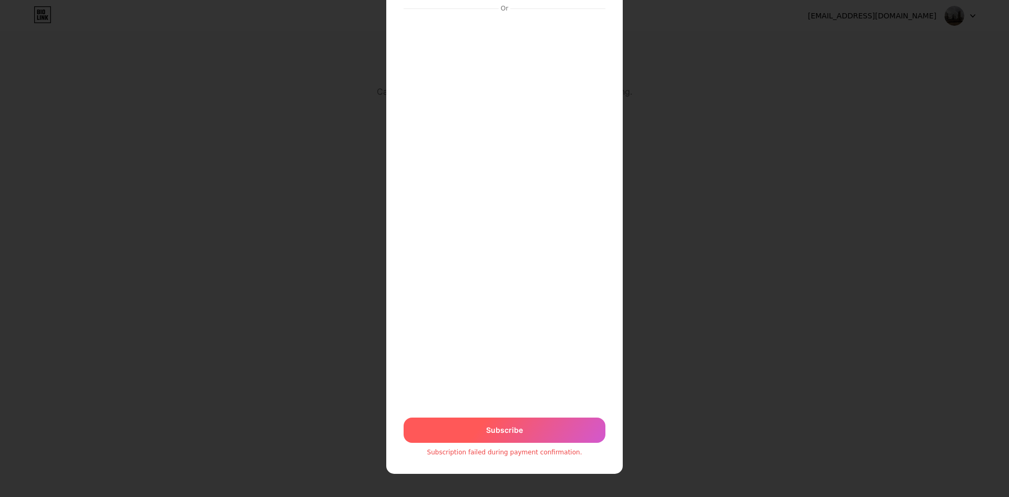
click at [506, 429] on span "Subscribe" at bounding box center [504, 429] width 37 height 11
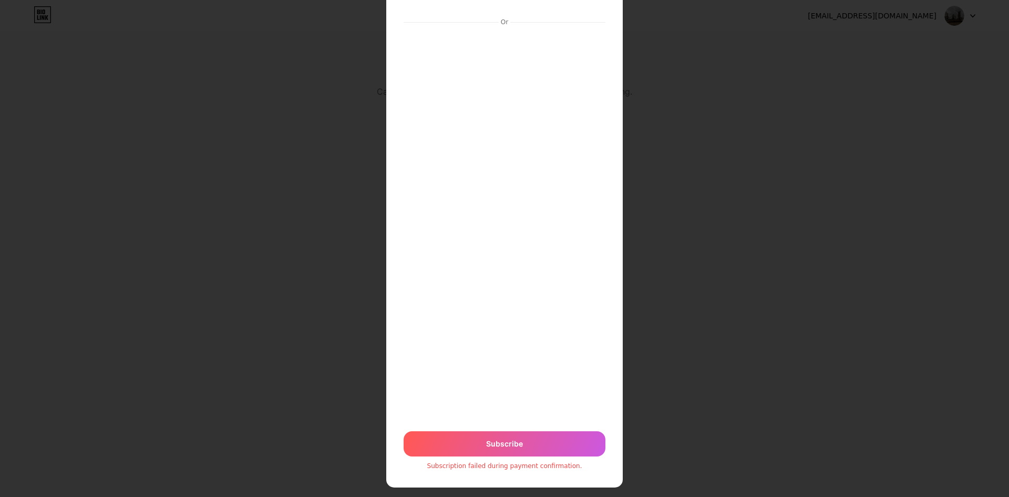
scroll to position [0, 0]
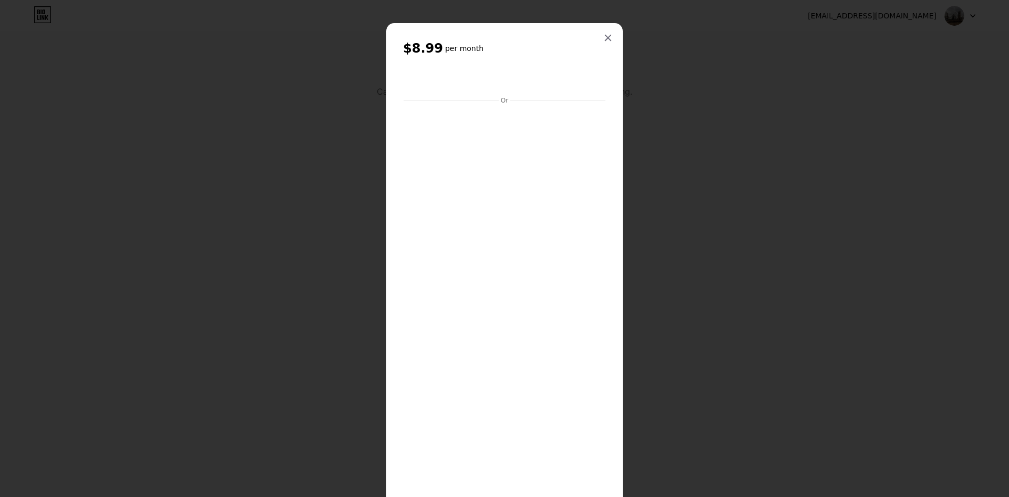
drag, startPoint x: 491, startPoint y: 89, endPoint x: 482, endPoint y: 59, distance: 31.3
click at [482, 59] on div "$8.99 per month Or Subscribe Subscription failed during payment confirmation." at bounding box center [504, 294] width 203 height 509
click at [609, 29] on div "$8.99 per month Or Subscribe Subscription failed during payment confirmation." at bounding box center [504, 294] width 237 height 542
click at [606, 32] on div at bounding box center [608, 37] width 19 height 19
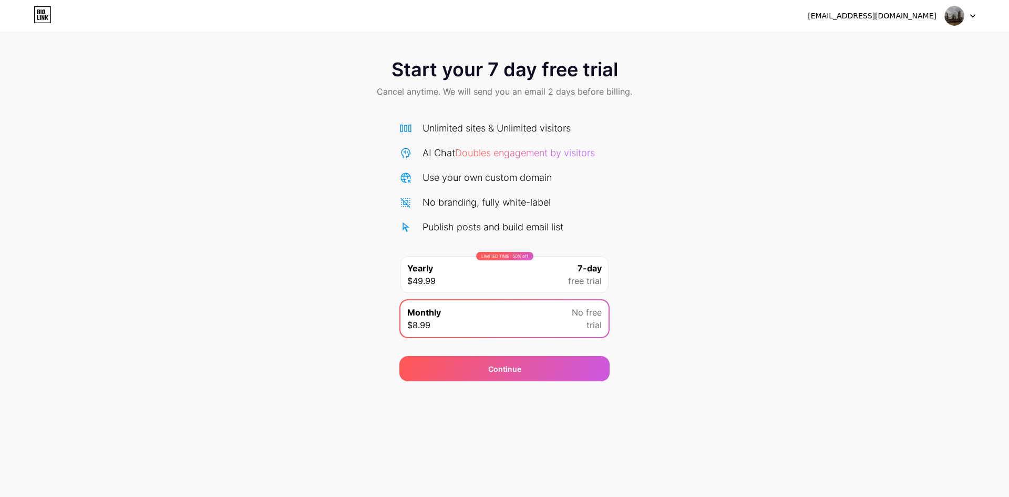
click at [926, 19] on div "[EMAIL_ADDRESS][DOMAIN_NAME]" at bounding box center [872, 16] width 129 height 11
click at [529, 367] on div "Continue" at bounding box center [504, 368] width 210 height 25
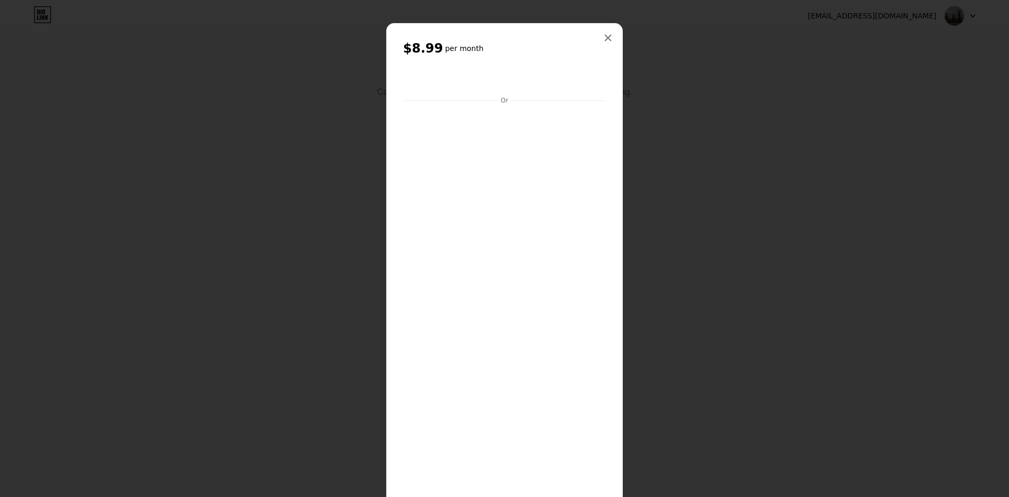
scroll to position [78, 0]
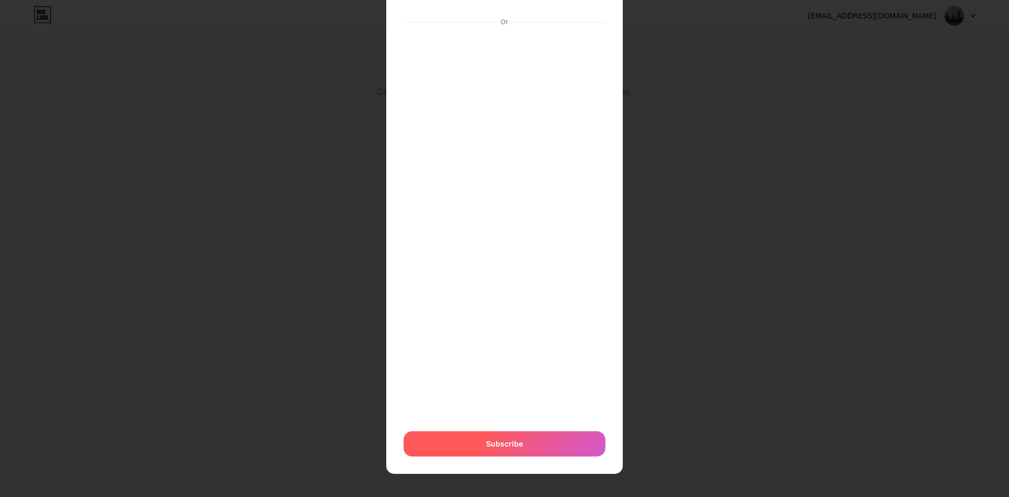
click at [489, 444] on span "Subscribe" at bounding box center [504, 443] width 37 height 11
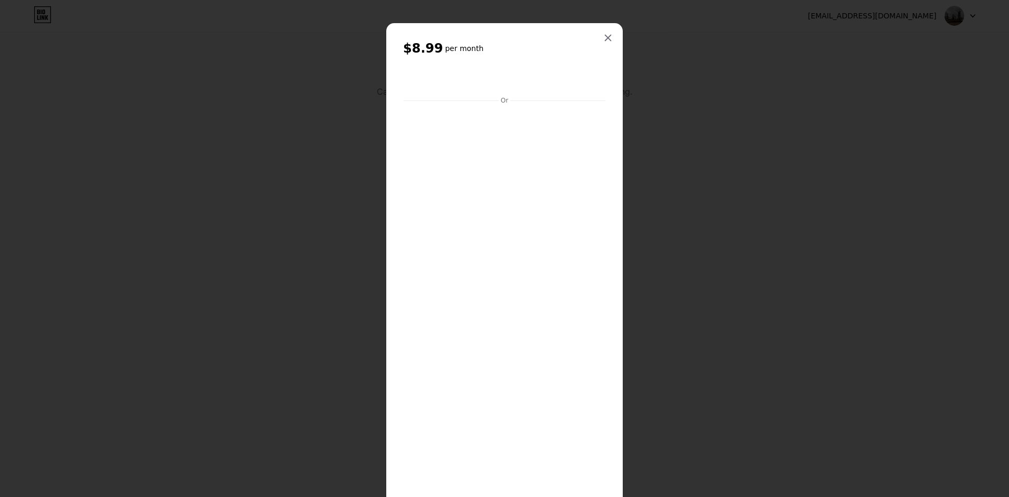
scroll to position [92, 0]
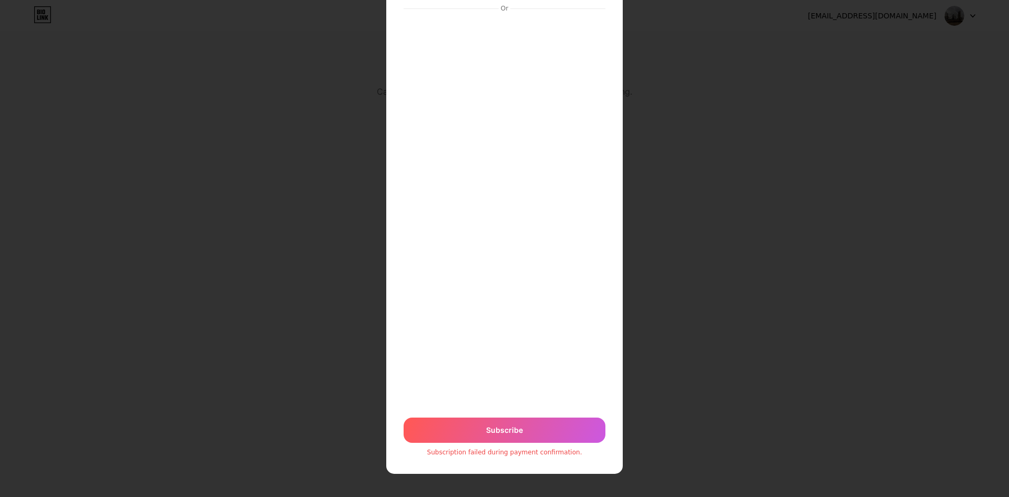
click at [763, 252] on div at bounding box center [504, 156] width 1009 height 497
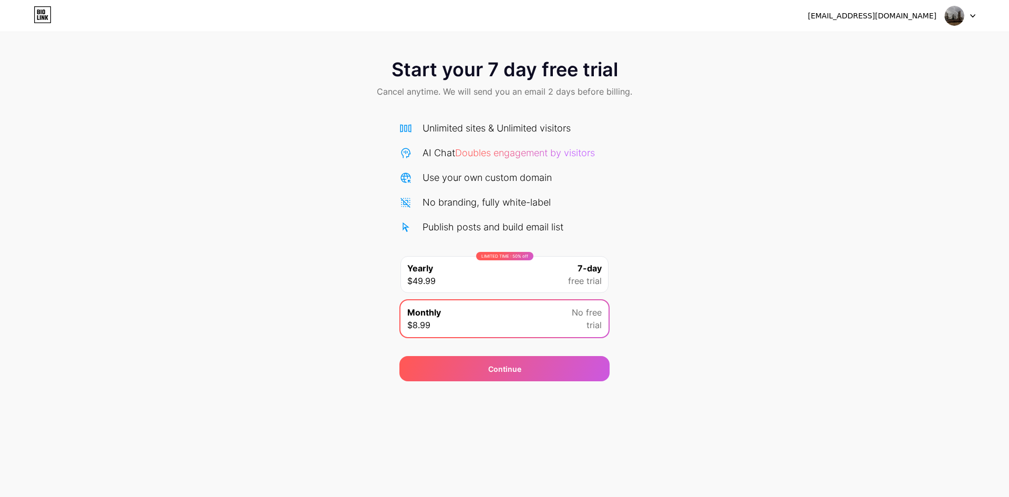
click at [963, 16] on img at bounding box center [955, 16] width 20 height 20
click at [967, 16] on div at bounding box center [960, 15] width 30 height 19
click at [958, 27] on div "it@afzco.com Logout" at bounding box center [504, 16] width 1009 height 32
click at [967, 17] on div at bounding box center [960, 15] width 30 height 19
click at [869, 33] on li "Logout" at bounding box center [910, 43] width 130 height 28
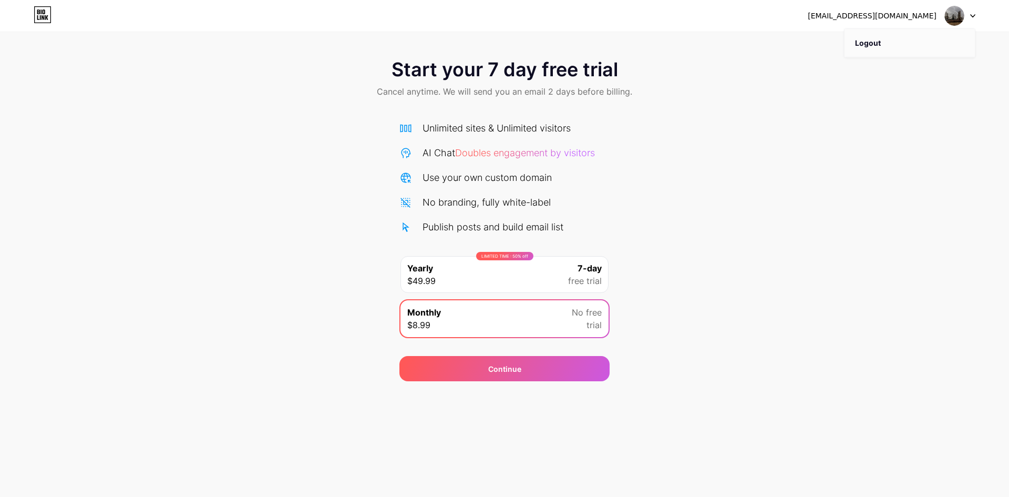
click at [870, 46] on li "Logout" at bounding box center [910, 43] width 130 height 28
click at [867, 48] on li "Logout" at bounding box center [910, 43] width 130 height 28
click at [863, 36] on li "Logout" at bounding box center [910, 43] width 130 height 28
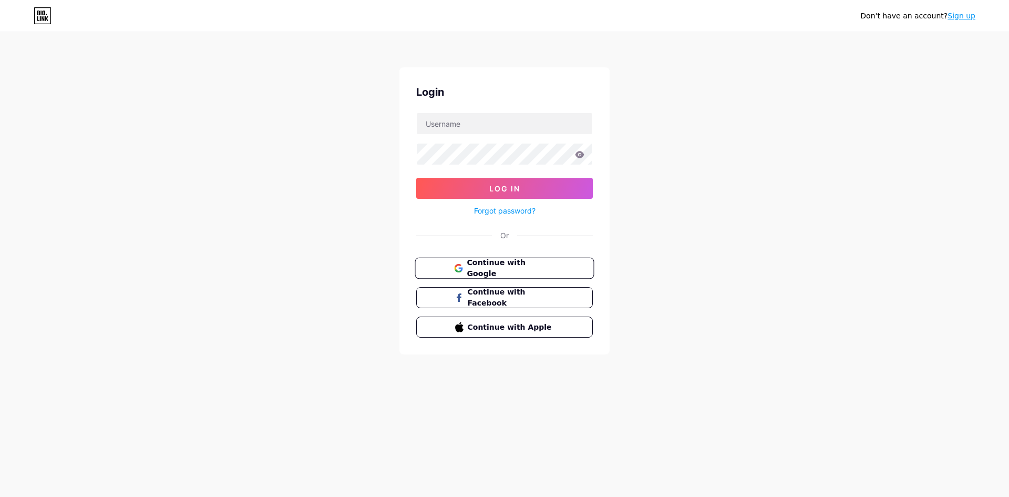
click at [509, 270] on span "Continue with Google" at bounding box center [511, 268] width 88 height 23
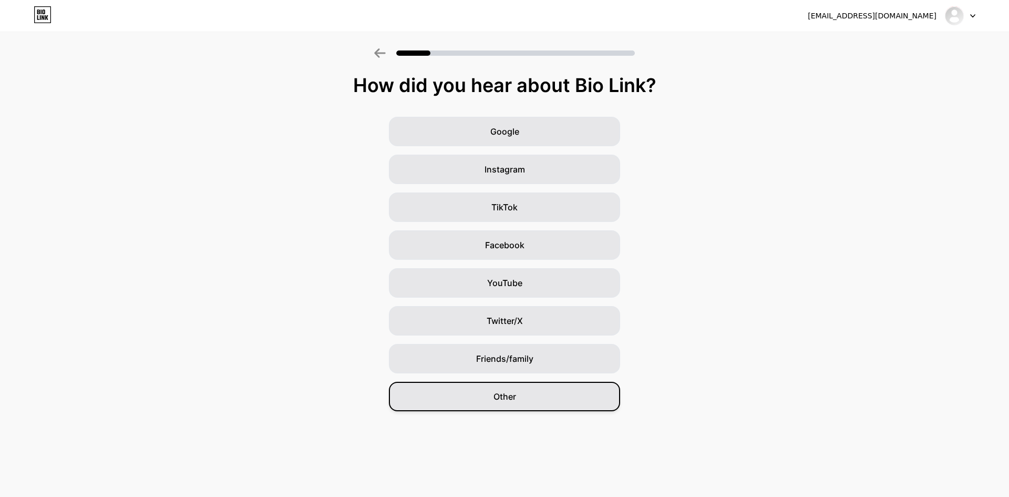
click at [538, 393] on div "Other" at bounding box center [504, 396] width 231 height 29
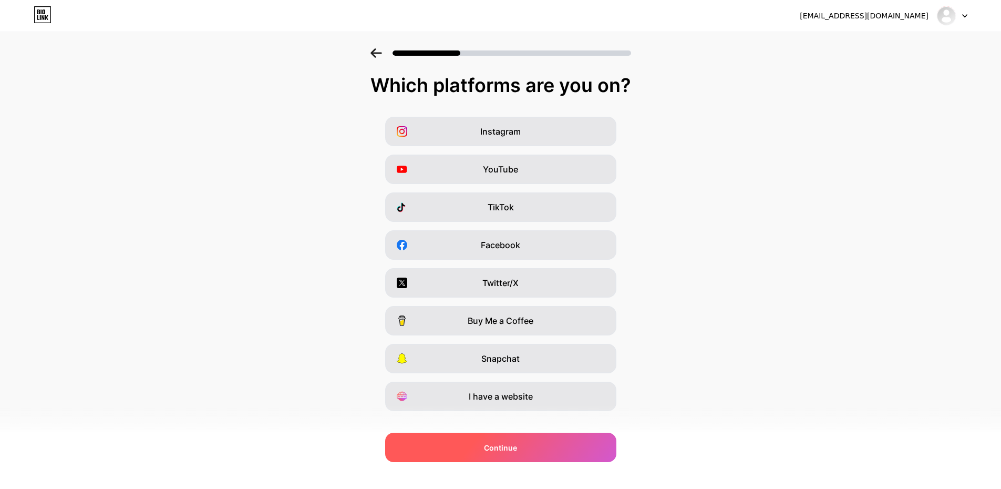
click at [525, 445] on div "Continue" at bounding box center [500, 447] width 231 height 29
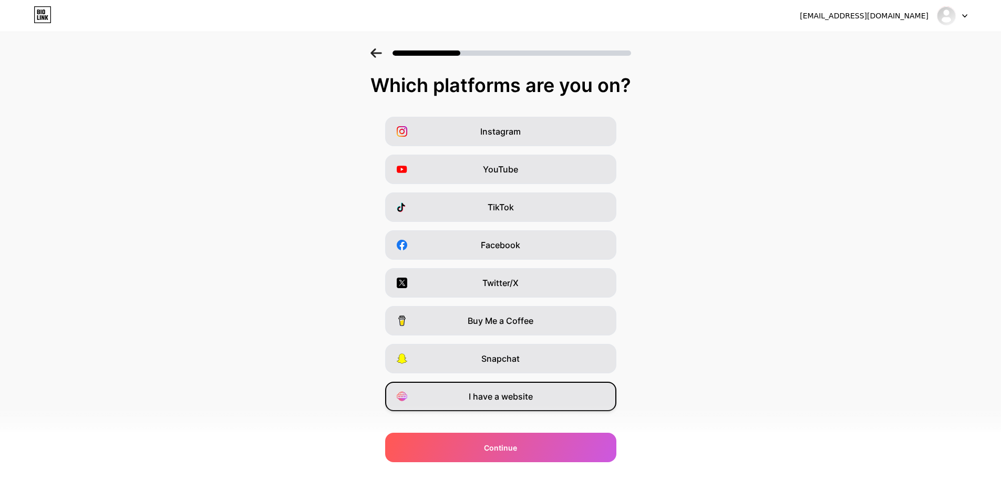
click at [526, 399] on span "I have a website" at bounding box center [501, 396] width 64 height 13
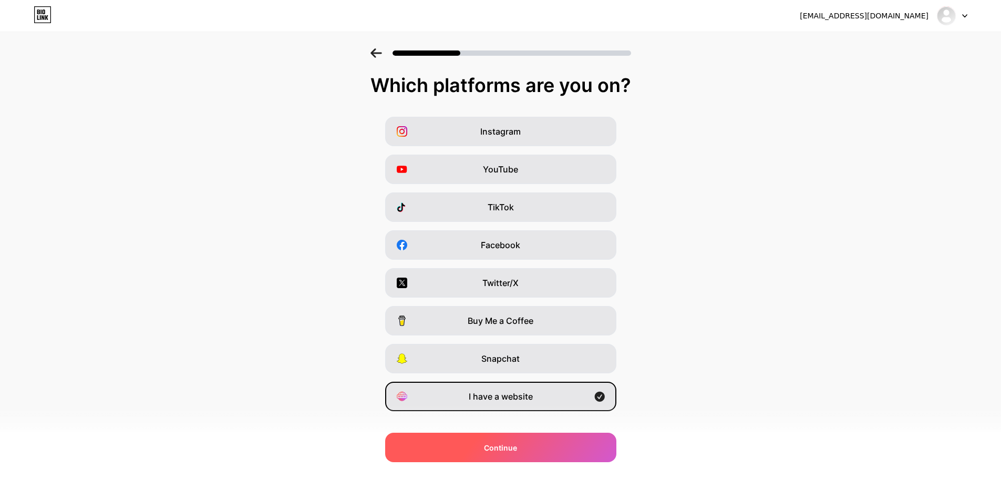
click at [527, 440] on div "Continue" at bounding box center [500, 447] width 231 height 29
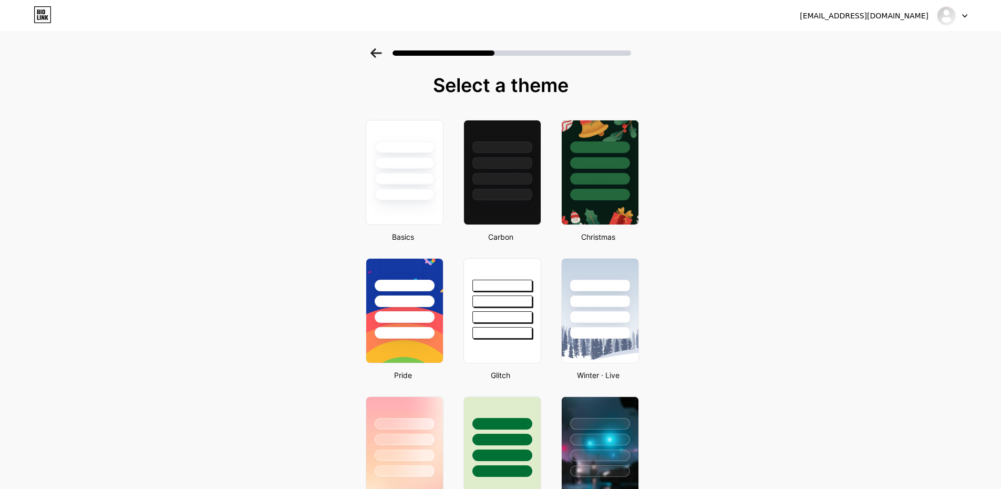
click at [440, 168] on div at bounding box center [404, 160] width 77 height 80
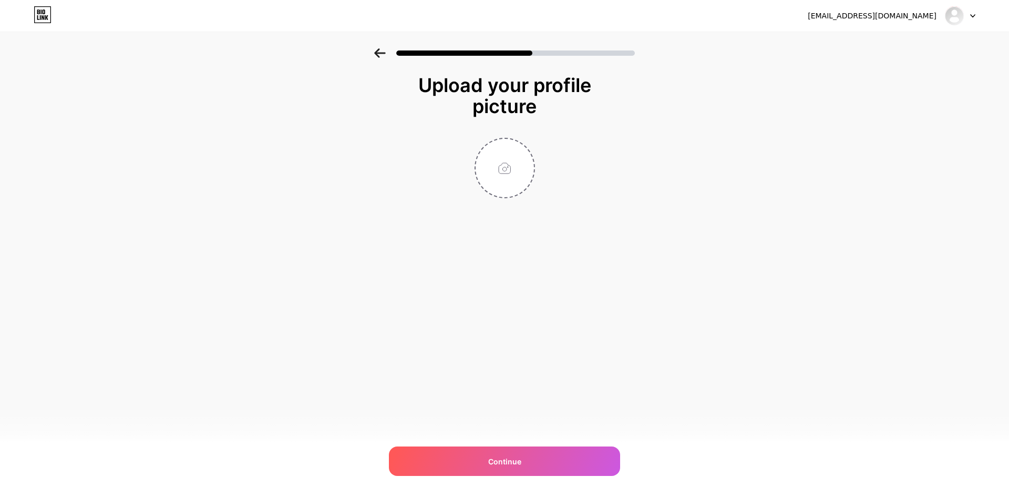
click at [521, 203] on div "Upload your profile picture Continue" at bounding box center [504, 163] width 210 height 176
click at [506, 169] on input "file" at bounding box center [505, 168] width 58 height 58
type input "C:\fakepath\10001.jpg"
click at [524, 458] on div "Continue" at bounding box center [504, 460] width 231 height 29
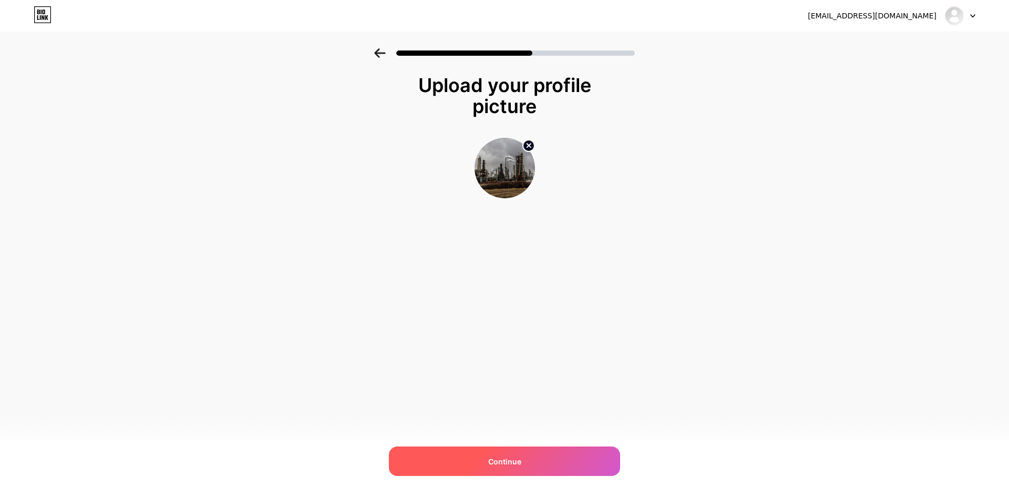
click at [588, 457] on div "Continue" at bounding box center [504, 460] width 231 height 29
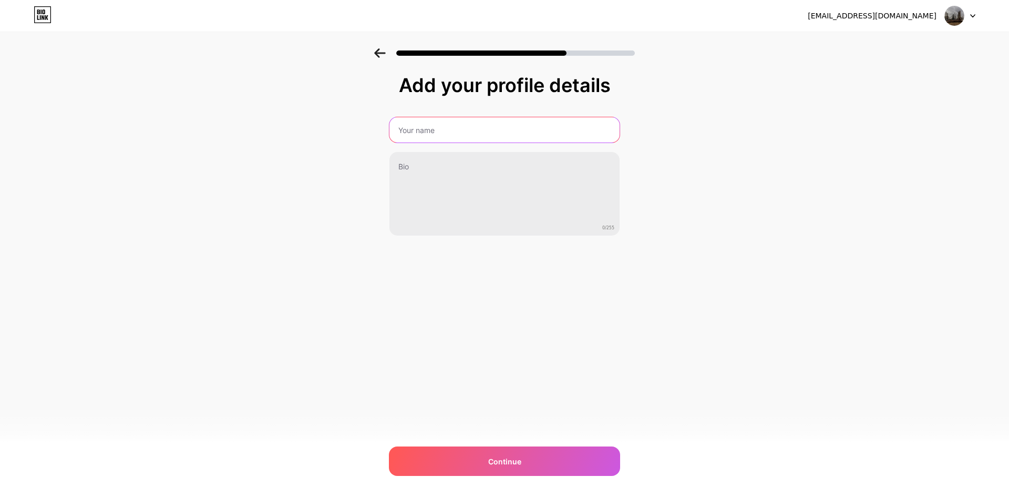
click at [501, 127] on input "text" at bounding box center [504, 129] width 230 height 25
type input "A"
type input "Al Fahhad Zegwaard Co."
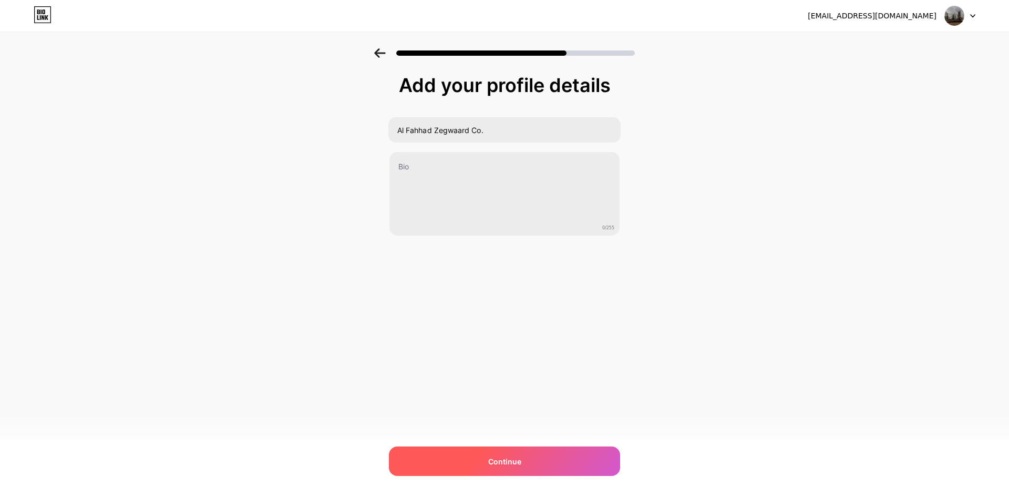
click at [505, 455] on div "Continue" at bounding box center [504, 460] width 231 height 29
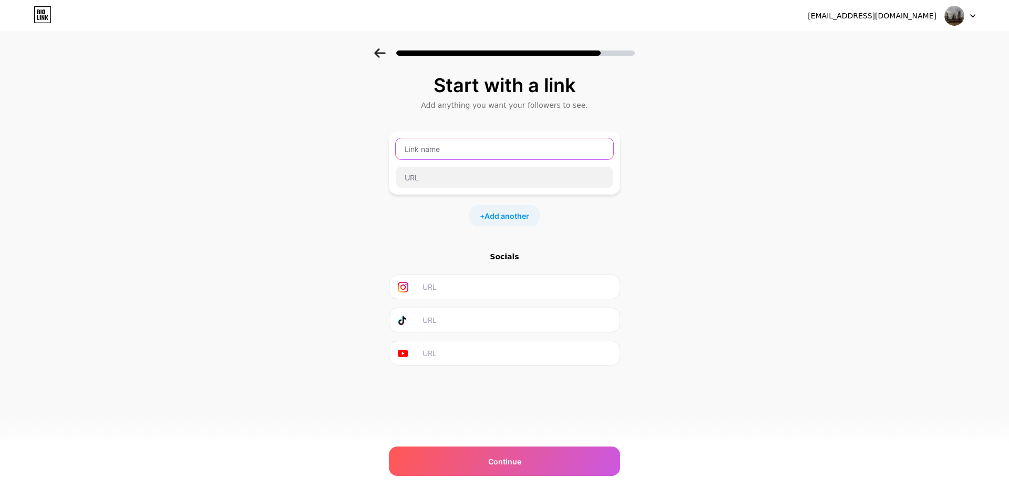
click at [424, 153] on input "text" at bounding box center [505, 148] width 218 height 21
type input "company website"
click at [433, 179] on input "text" at bounding box center [505, 177] width 218 height 21
type input "afzco.com"
click at [712, 280] on div "Start with a link Add anything you want your followers to see. company website …" at bounding box center [504, 233] width 1009 height 370
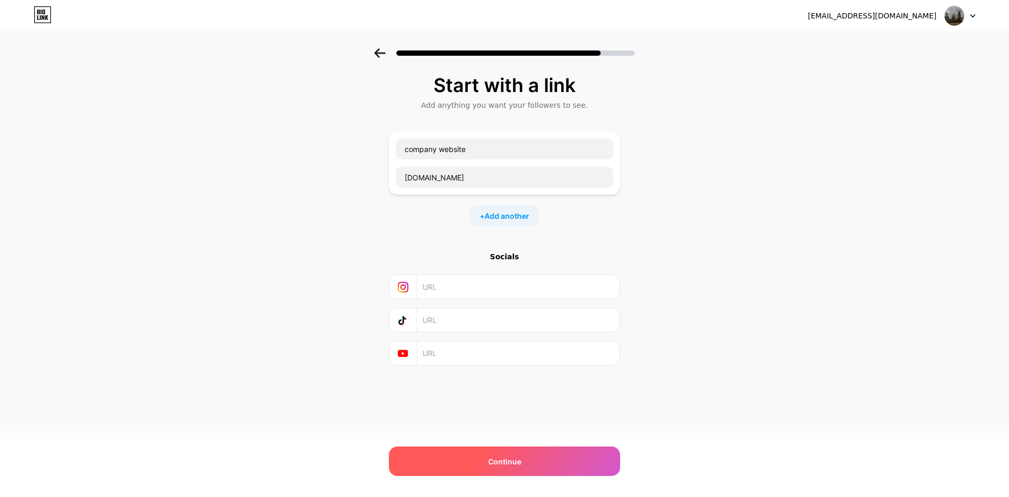
click at [518, 453] on div "Continue" at bounding box center [504, 460] width 231 height 29
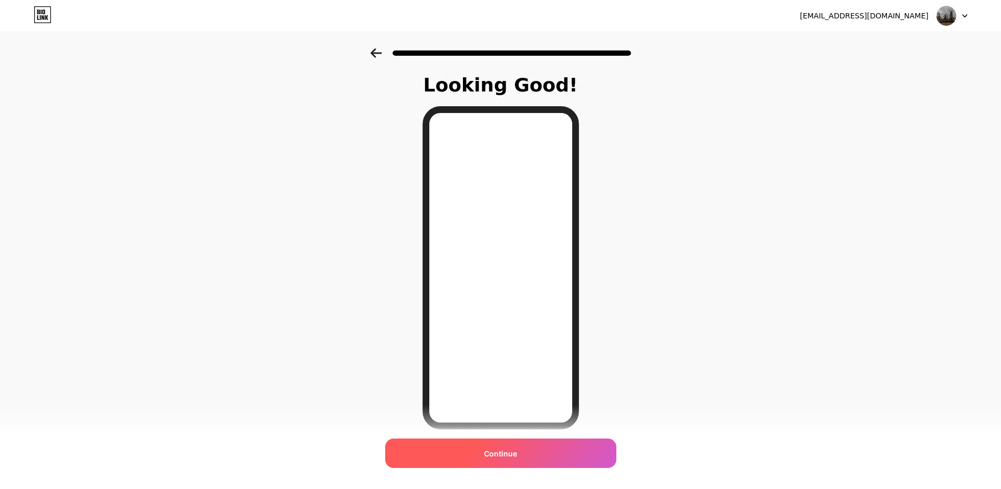
click at [488, 454] on span "Continue" at bounding box center [500, 453] width 33 height 11
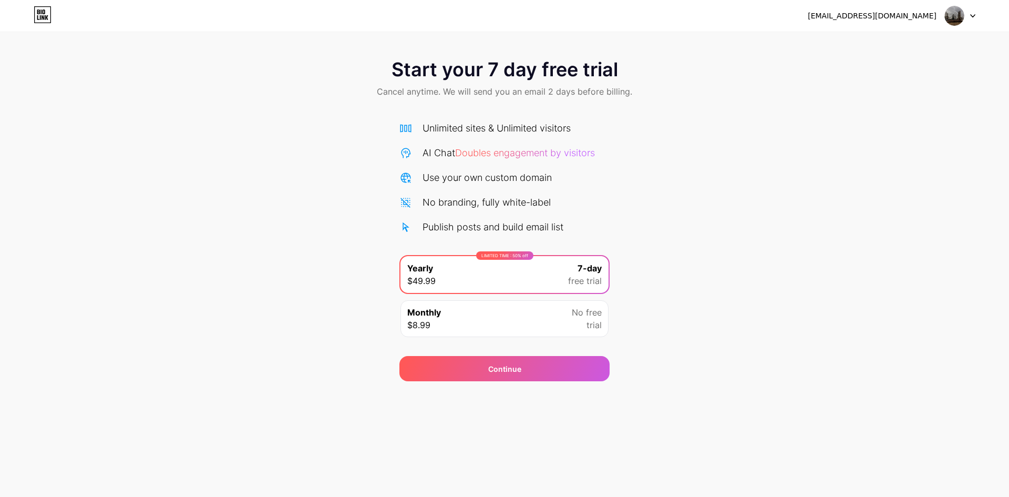
click at [526, 314] on div "Monthly $8.99 No free trial" at bounding box center [505, 318] width 208 height 37
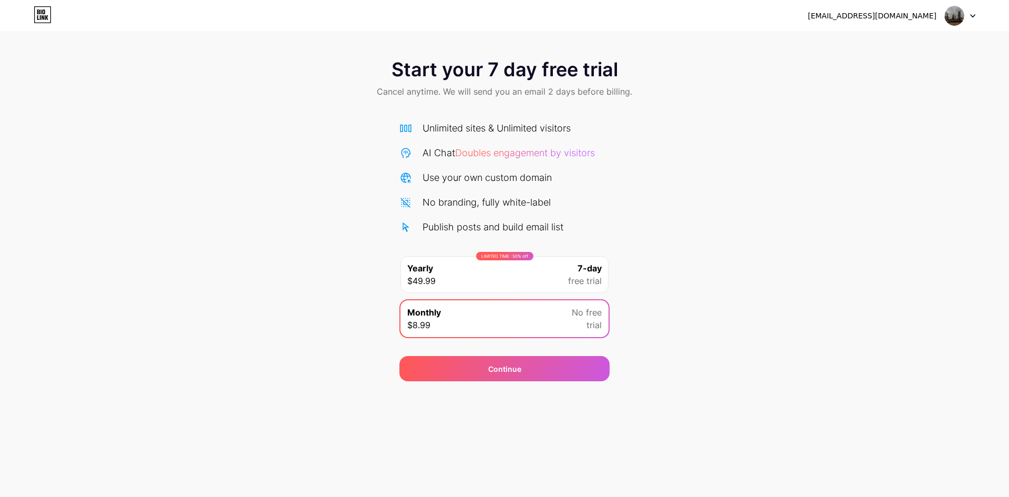
click at [491, 275] on div "LIMITED TIME : 50% off Yearly $49.99 7-day free trial" at bounding box center [505, 274] width 208 height 37
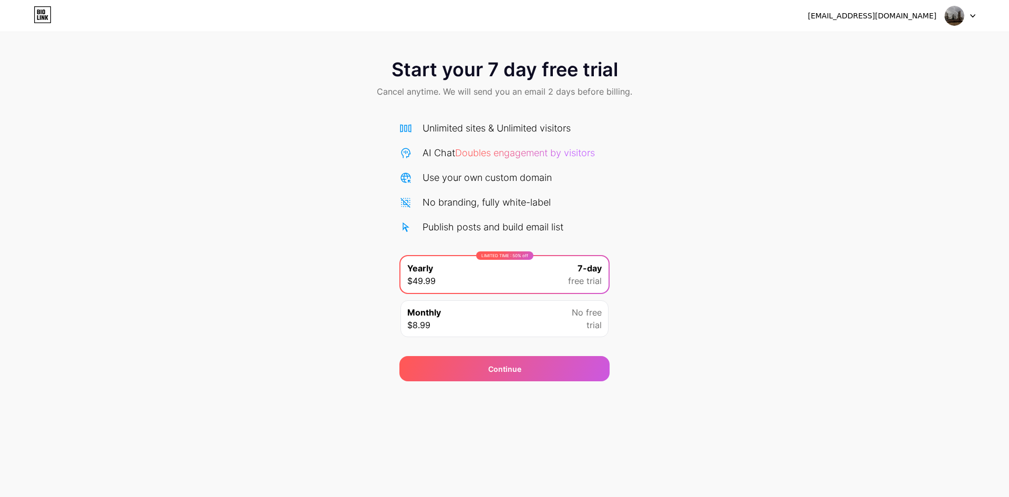
click at [506, 320] on div "Monthly $8.99 No free trial" at bounding box center [505, 318] width 208 height 37
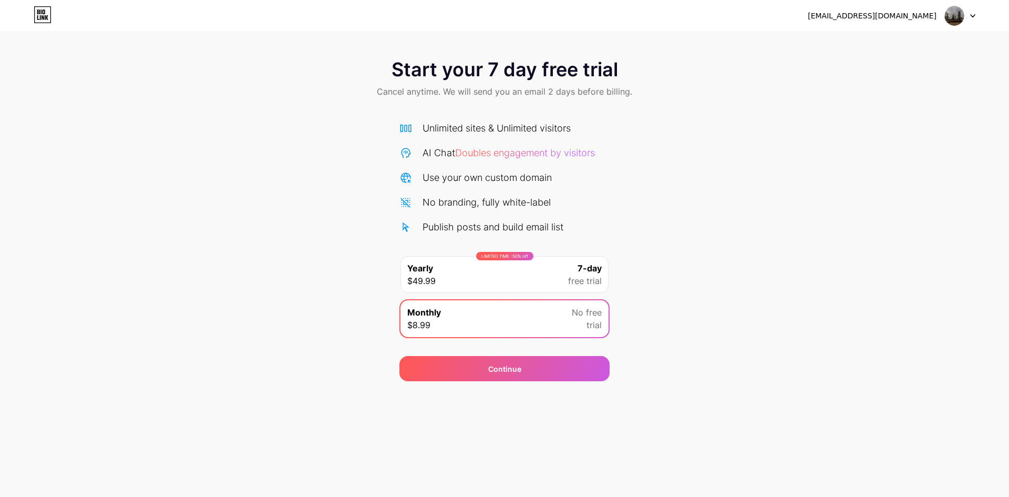
click at [516, 262] on div "LIMITED TIME : 50% off Yearly $49.99 7-day free trial" at bounding box center [505, 274] width 208 height 37
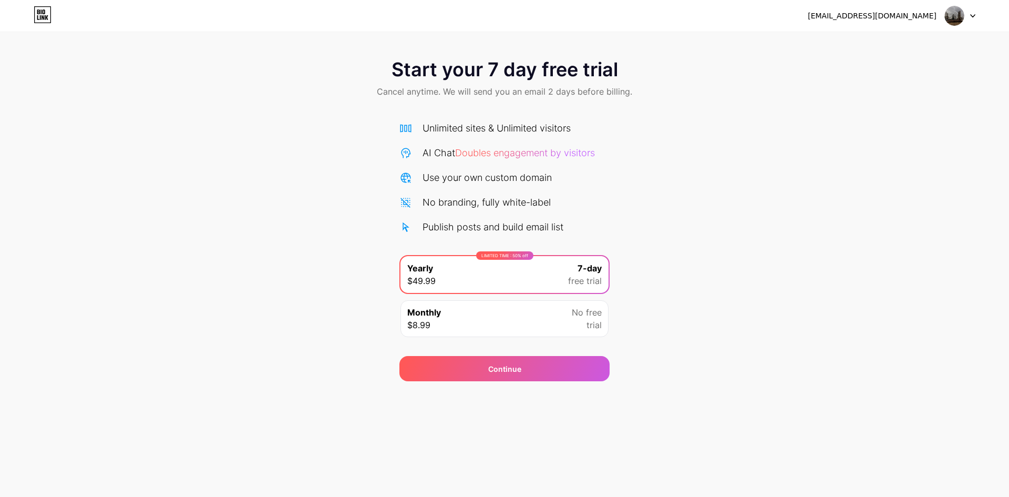
click at [510, 311] on div "Monthly $8.99 No free trial" at bounding box center [505, 318] width 208 height 37
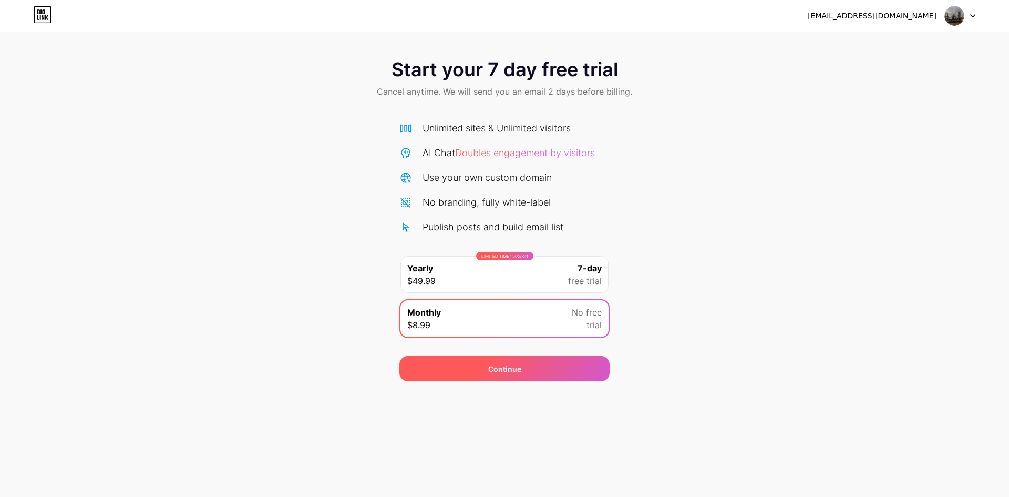
click at [502, 363] on div "Continue" at bounding box center [504, 368] width 33 height 11
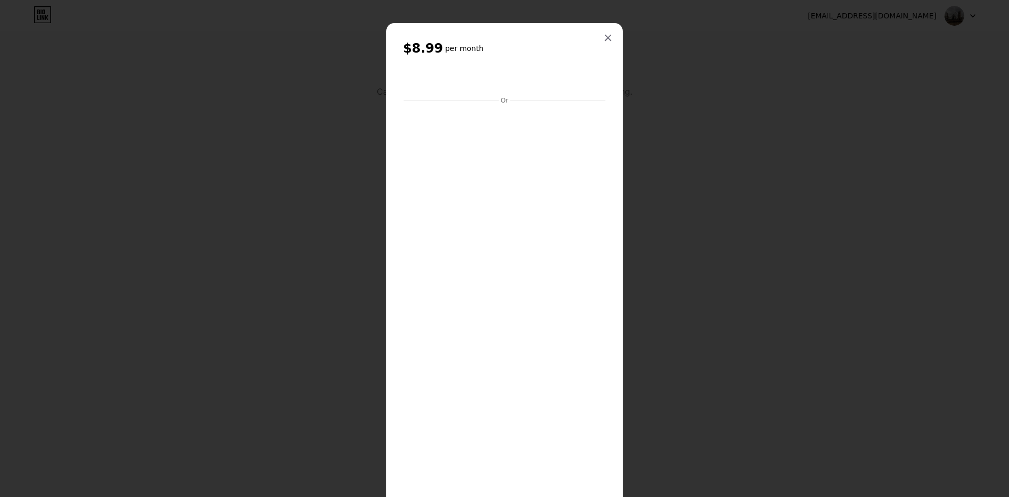
scroll to position [78, 0]
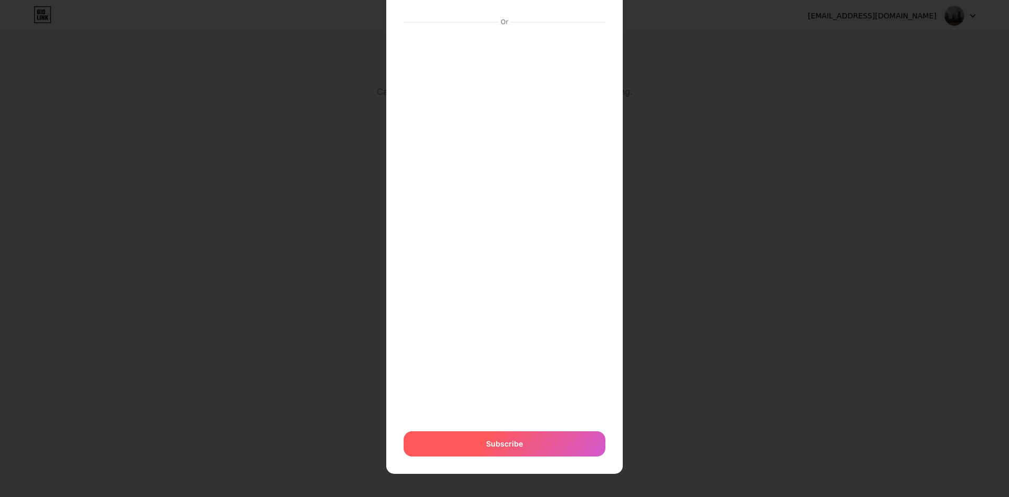
click at [494, 445] on span "Subscribe" at bounding box center [504, 443] width 37 height 11
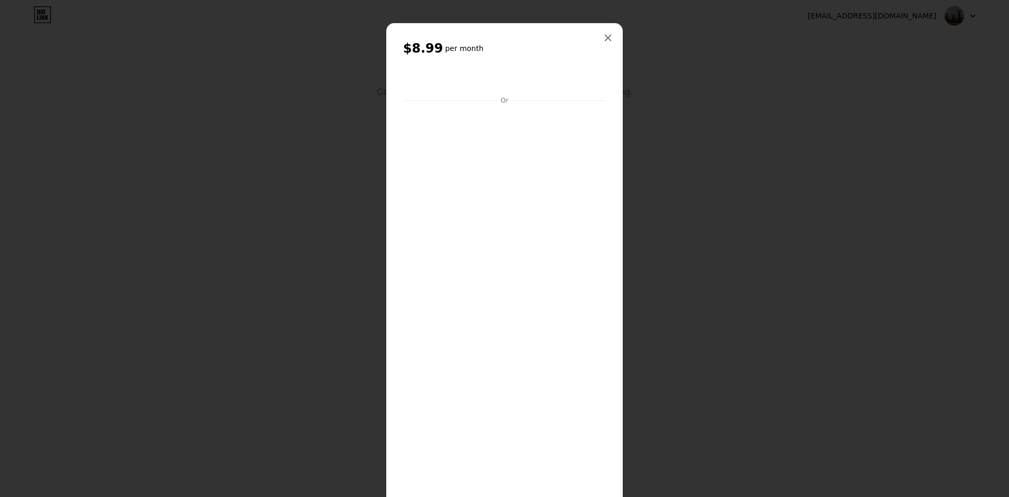
scroll to position [92, 0]
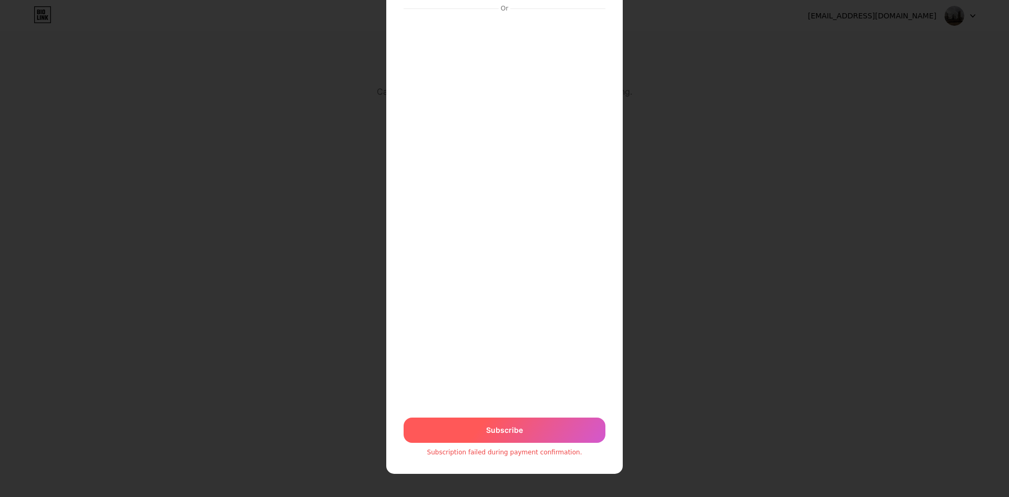
click at [478, 442] on div "Subscribe" at bounding box center [505, 429] width 202 height 25
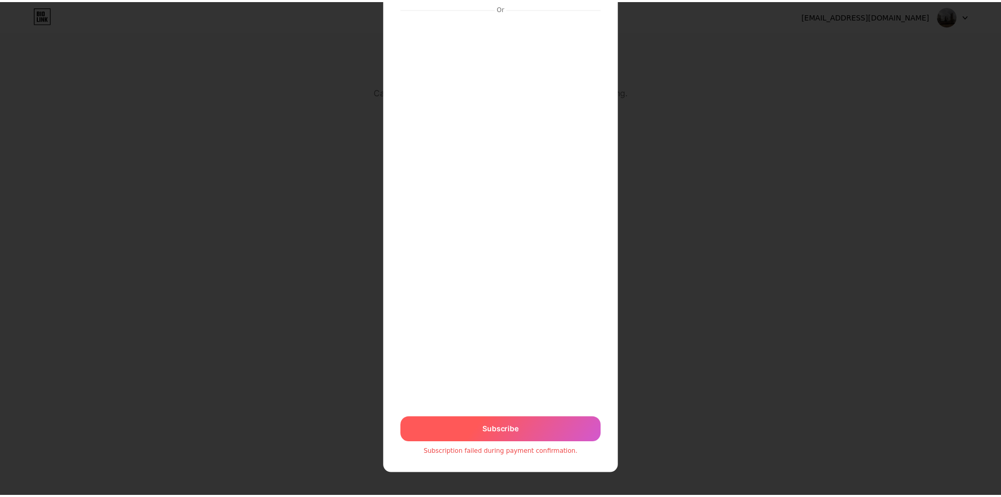
scroll to position [78, 0]
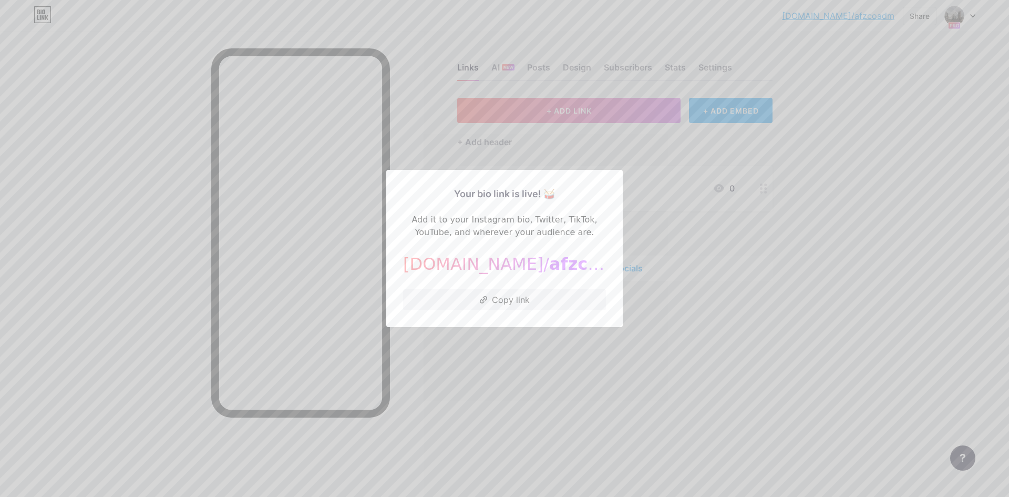
click at [732, 257] on div at bounding box center [504, 248] width 1009 height 497
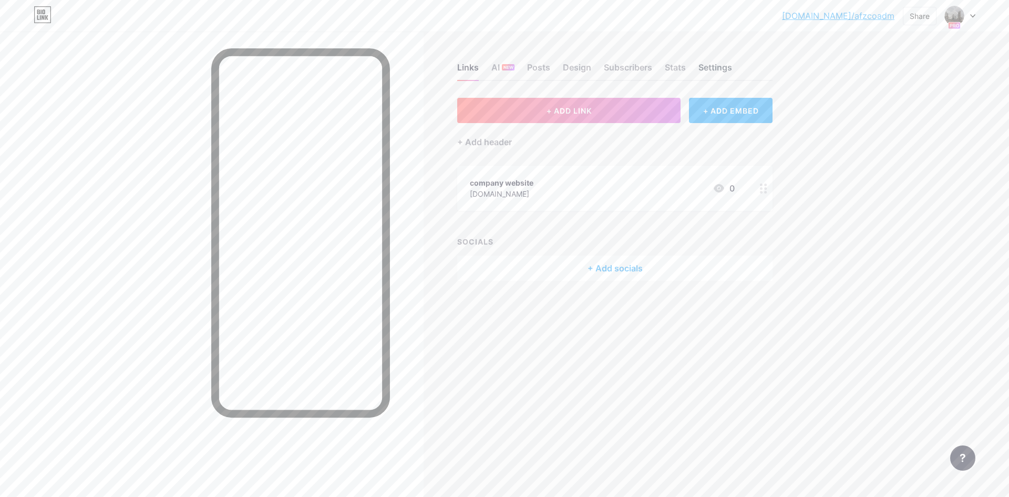
click at [716, 67] on div "Settings" at bounding box center [716, 70] width 34 height 19
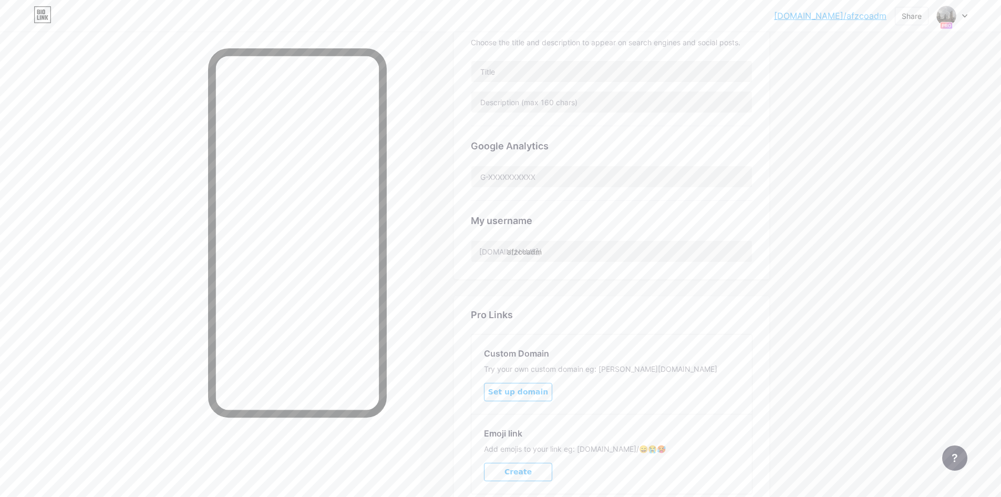
scroll to position [302, 0]
drag, startPoint x: 553, startPoint y: 255, endPoint x: 525, endPoint y: 256, distance: 28.4
click at [525, 256] on input "afzcoadm" at bounding box center [611, 252] width 281 height 21
type input "afzco"
click at [862, 286] on div "bio.link/afzcoa... bio.link/afzcoadm Share Switch accounts Al Fahhad Zegwaard C…" at bounding box center [500, 147] width 1001 height 899
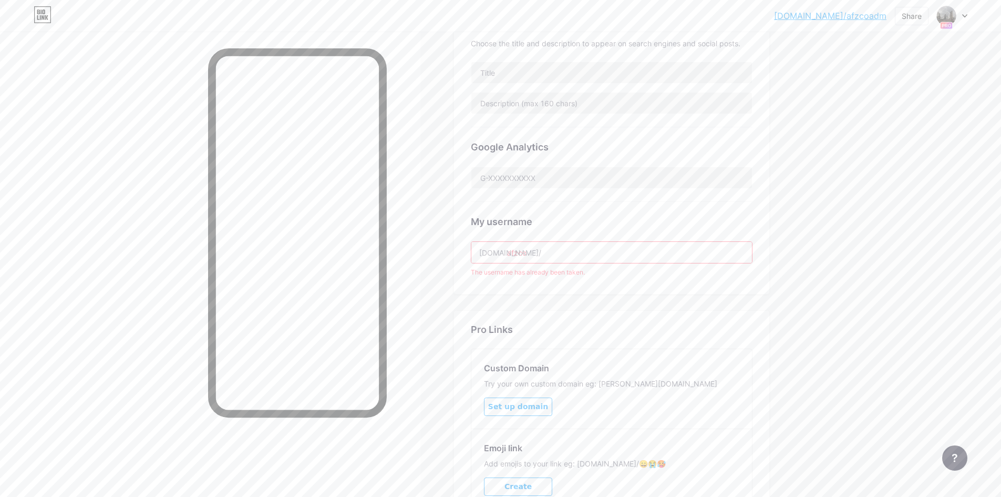
click at [595, 252] on input "afzco" at bounding box center [611, 252] width 281 height 21
click at [571, 223] on div "My username" at bounding box center [612, 221] width 282 height 14
click at [577, 257] on input "afzco" at bounding box center [611, 252] width 281 height 21
click at [680, 311] on div "Pro Links Custom Domain Try your own custom domain eg: jaseem.com Set up domain…" at bounding box center [611, 418] width 315 height 215
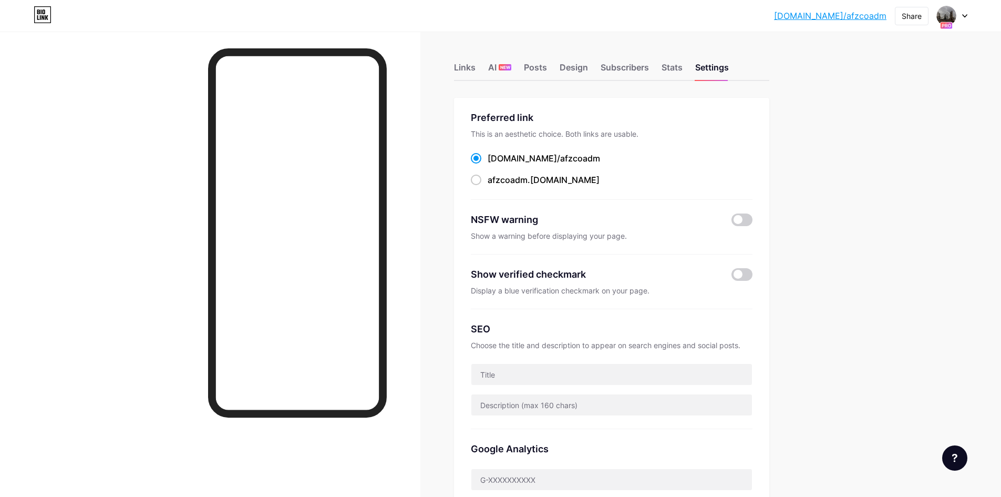
click at [963, 21] on div at bounding box center [952, 15] width 30 height 19
click at [895, 111] on link "Account settings" at bounding box center [902, 119] width 130 height 28
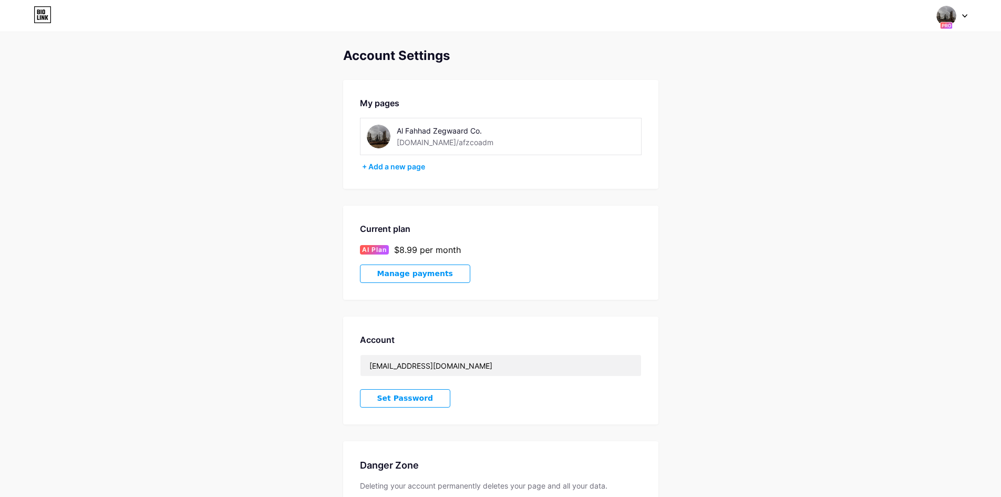
click at [423, 272] on span "Manage payments" at bounding box center [415, 273] width 76 height 9
click at [955, 18] on img at bounding box center [947, 16] width 20 height 20
click at [887, 93] on div "+ Add a new page" at bounding box center [903, 91] width 118 height 11
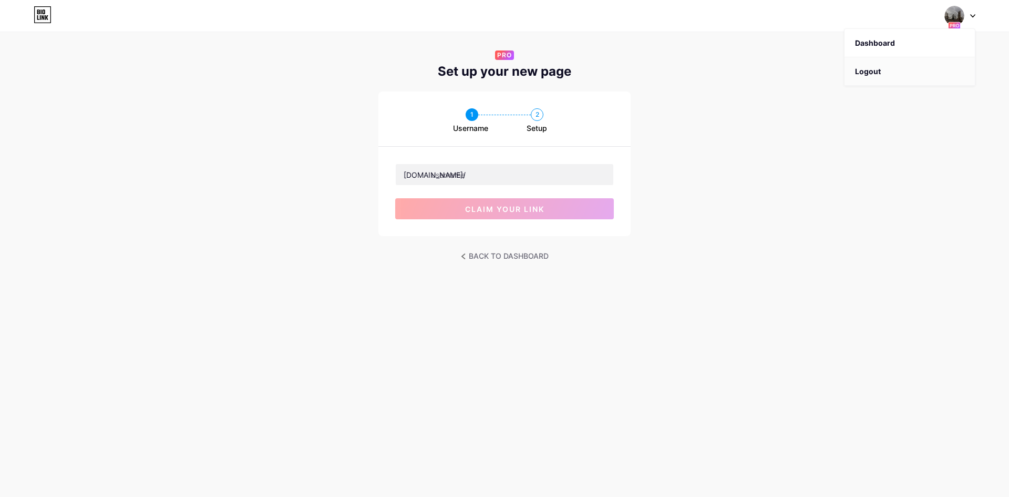
click at [876, 69] on li "Logout" at bounding box center [910, 71] width 130 height 28
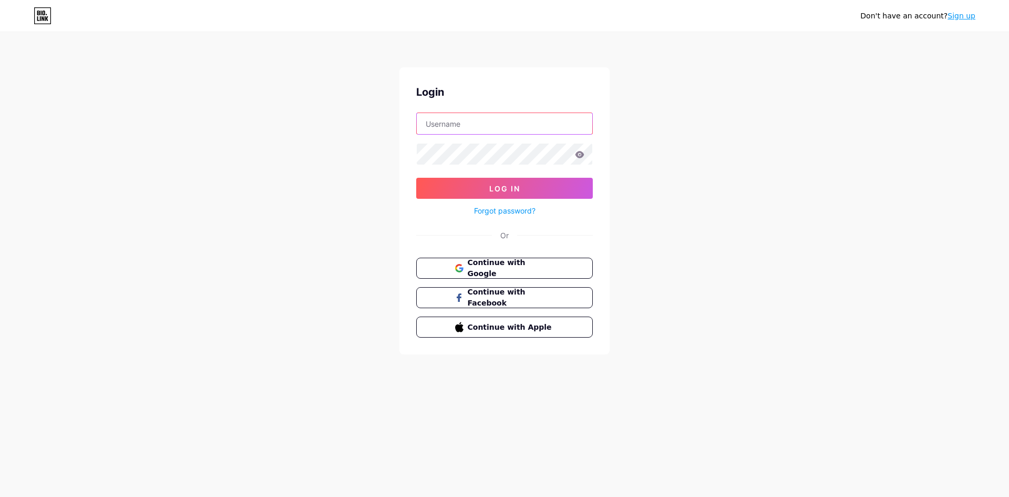
click at [473, 127] on input "text" at bounding box center [505, 123] width 176 height 21
type input "it@afzco.com"
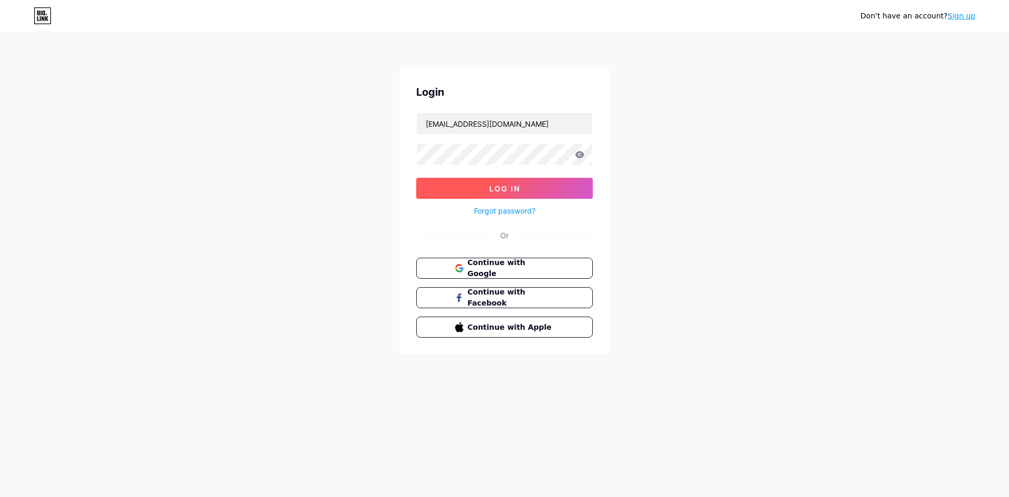
click at [496, 188] on span "Log In" at bounding box center [504, 188] width 31 height 9
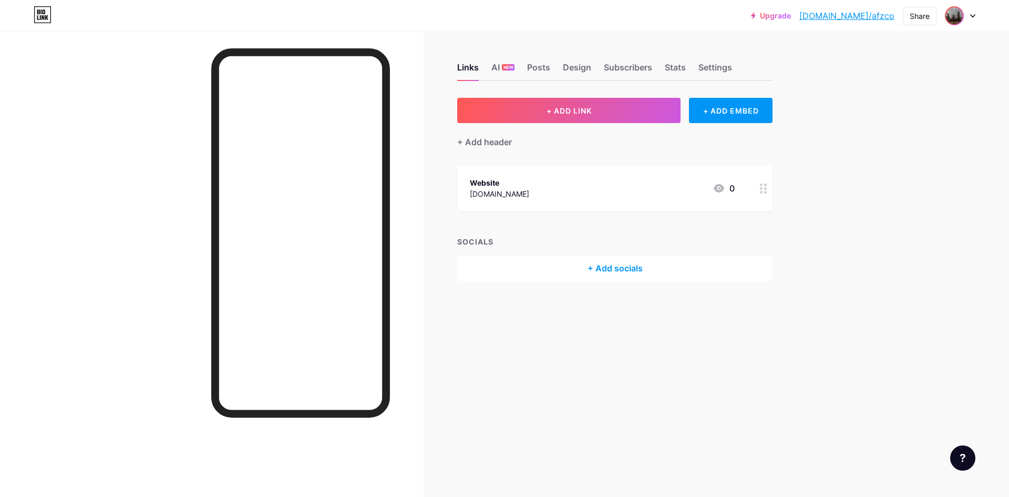
click at [959, 20] on img at bounding box center [954, 15] width 17 height 17
click at [894, 240] on div "Upgrade bio.link/afzco bio.link/afzco Share Switch accounts Al Fahhad Zegwaard …" at bounding box center [504, 248] width 1009 height 497
click at [959, 8] on img at bounding box center [954, 15] width 17 height 17
click at [864, 254] on div "Upgrade bio.link/afzco bio.link/afzco Share Switch accounts Al Fahhad Zegwaard …" at bounding box center [504, 248] width 1009 height 497
click at [966, 18] on div at bounding box center [960, 15] width 30 height 19
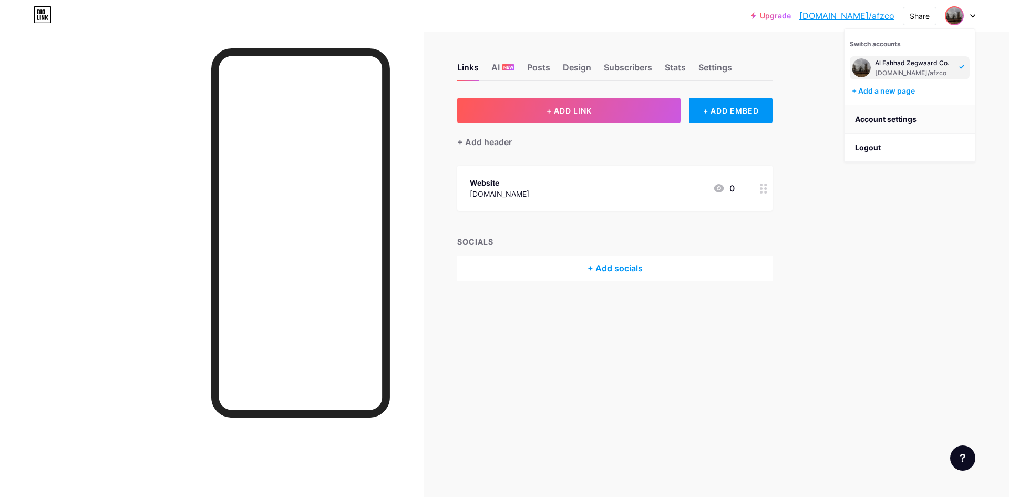
click at [894, 121] on link "Account settings" at bounding box center [910, 119] width 130 height 28
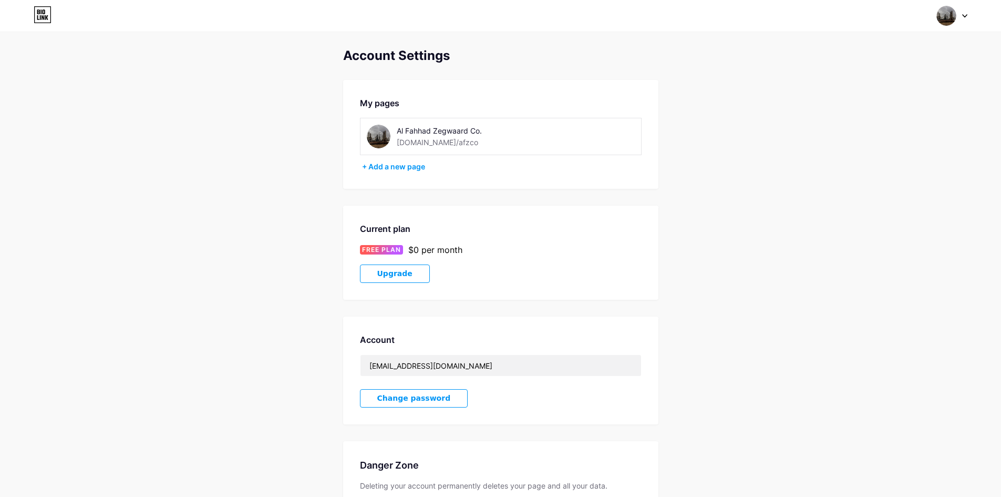
scroll to position [91, 0]
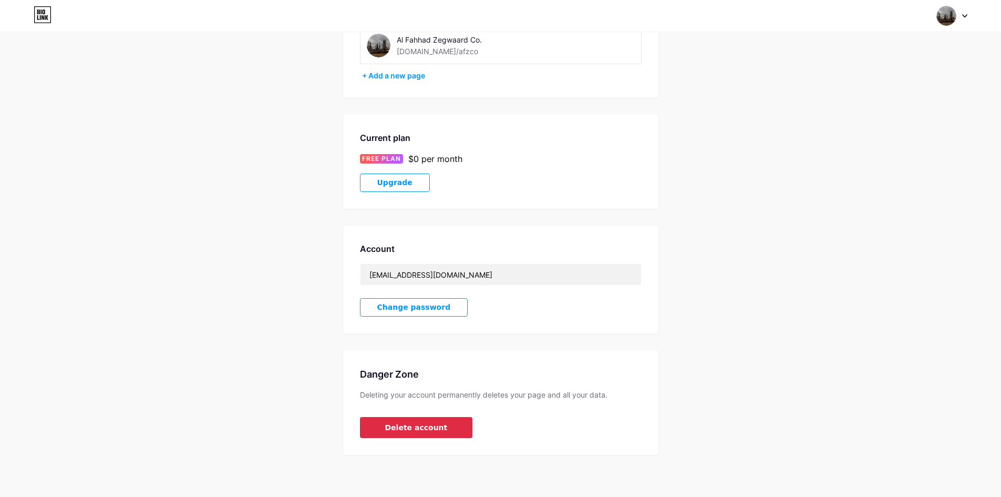
click at [440, 424] on button "Delete account" at bounding box center [416, 427] width 113 height 21
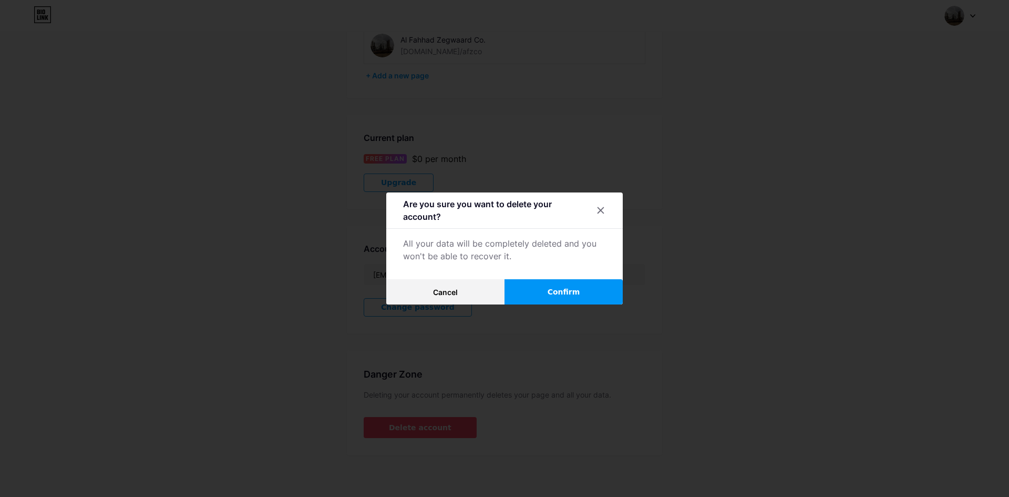
click at [552, 294] on span "Confirm" at bounding box center [564, 291] width 33 height 11
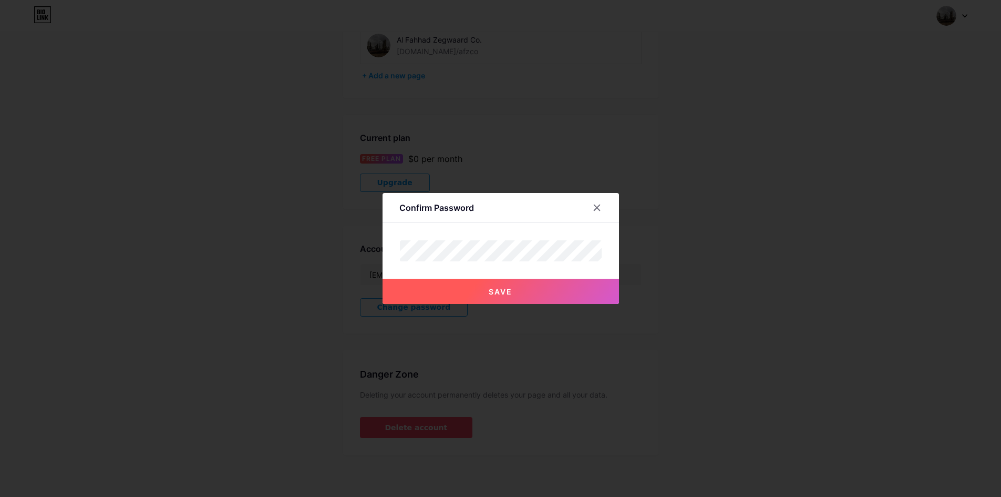
click at [495, 284] on button "Save" at bounding box center [501, 291] width 237 height 25
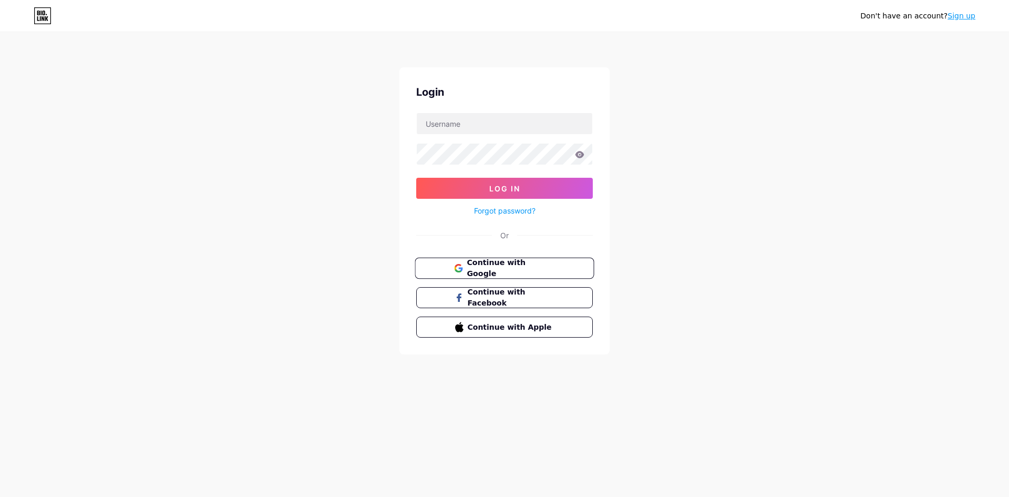
click at [534, 269] on span "Continue with Google" at bounding box center [511, 268] width 88 height 23
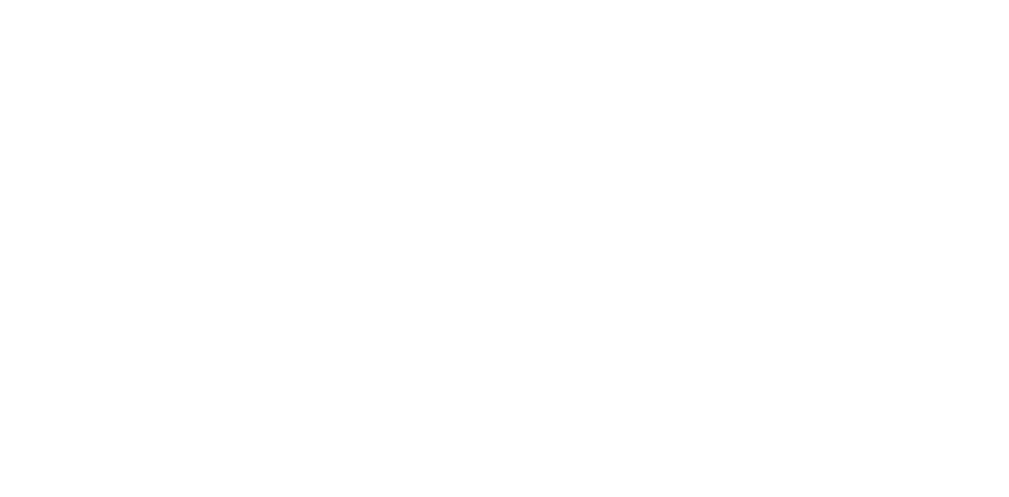
click at [565, 0] on html at bounding box center [504, 0] width 1009 height 0
drag, startPoint x: 162, startPoint y: 67, endPoint x: 150, endPoint y: 66, distance: 11.6
click at [150, 0] on html at bounding box center [504, 0] width 1009 height 0
